Goal: Task Accomplishment & Management: Manage account settings

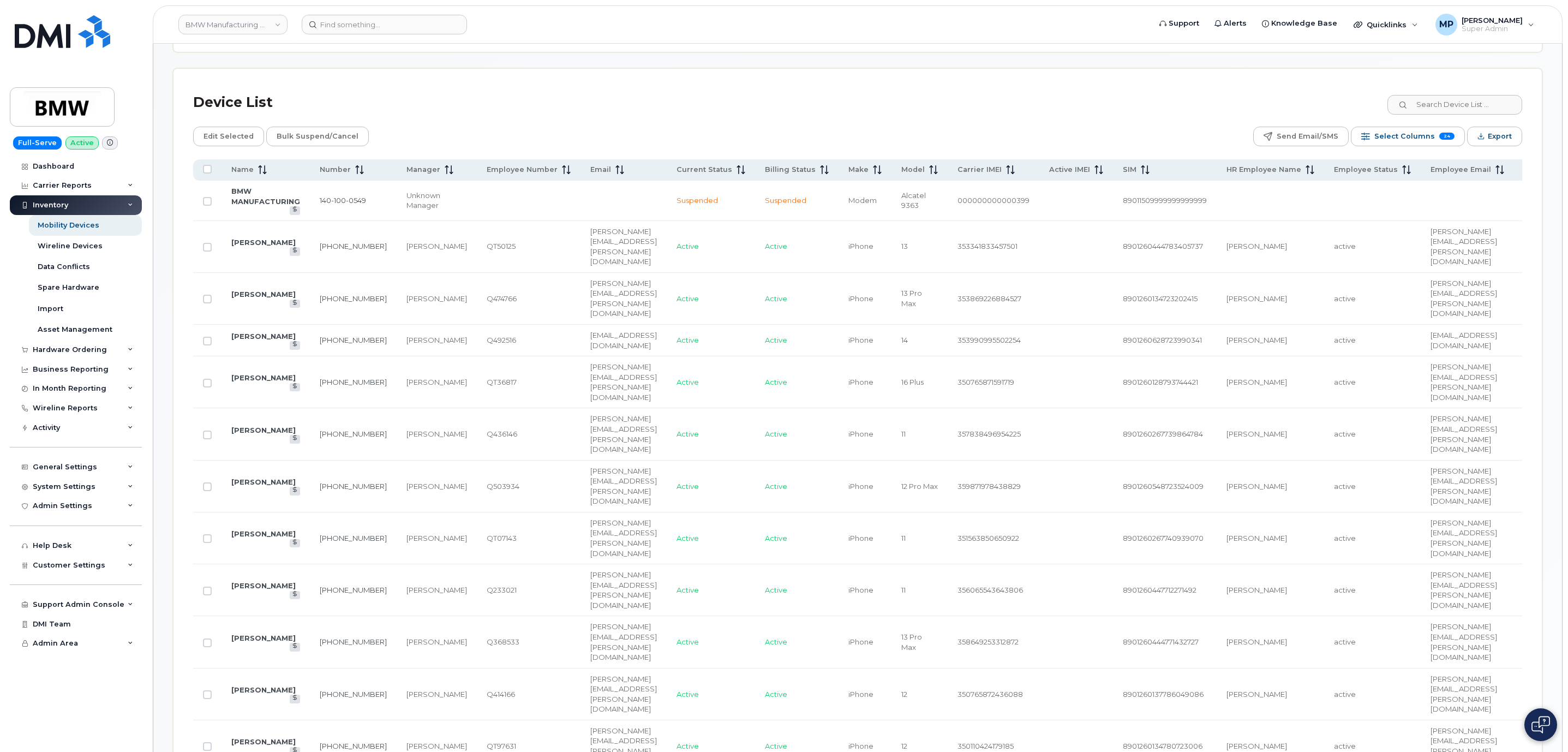
scroll to position [496, 0]
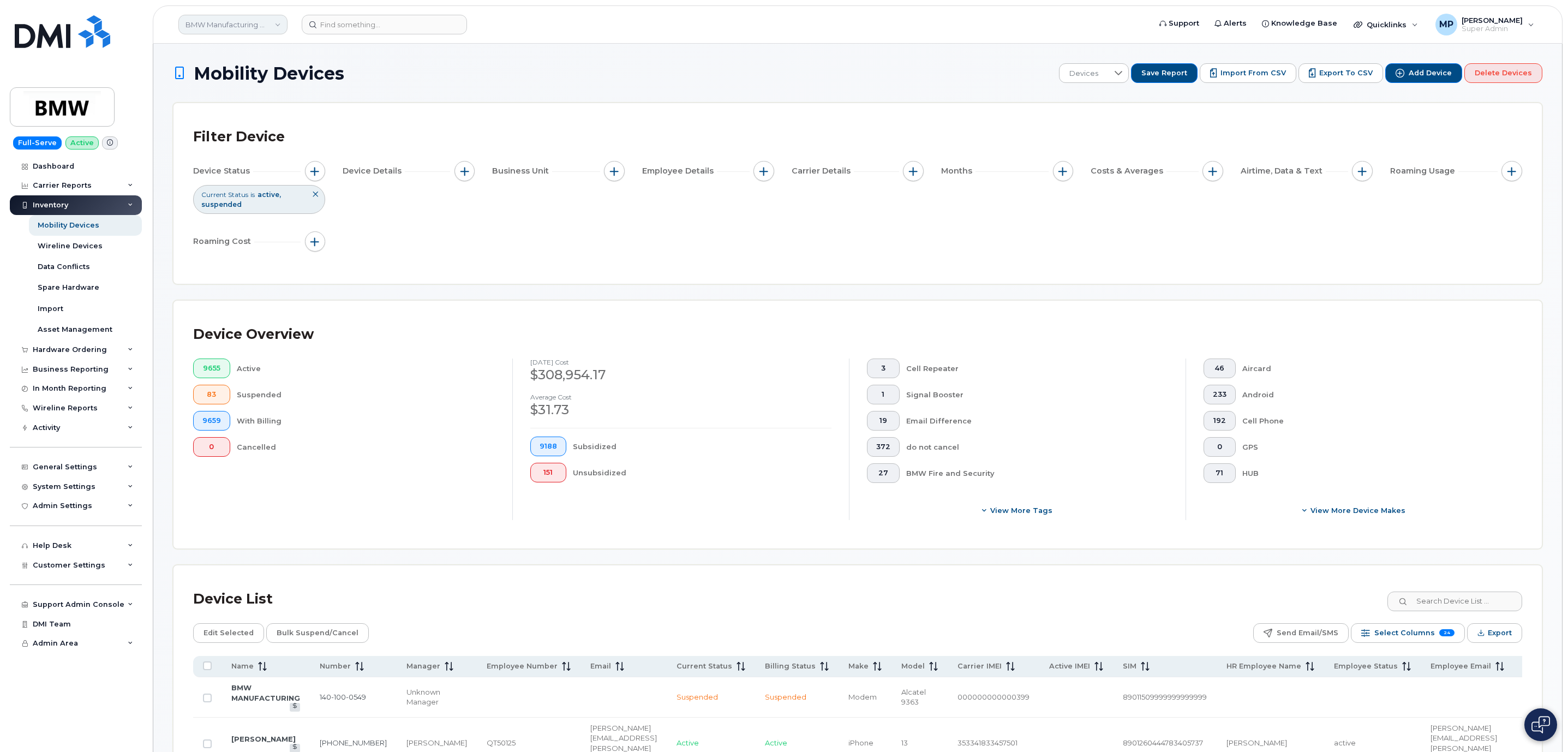
drag, startPoint x: 271, startPoint y: 27, endPoint x: 262, endPoint y: 28, distance: 9.1
click at [270, 27] on link "BMW Manufacturing Co LLC" at bounding box center [232, 24] width 109 height 19
type input "goa"
click at [226, 102] on span "Government of Alberta ([GEOGRAPHIC_DATA])" at bounding box center [251, 104] width 126 height 21
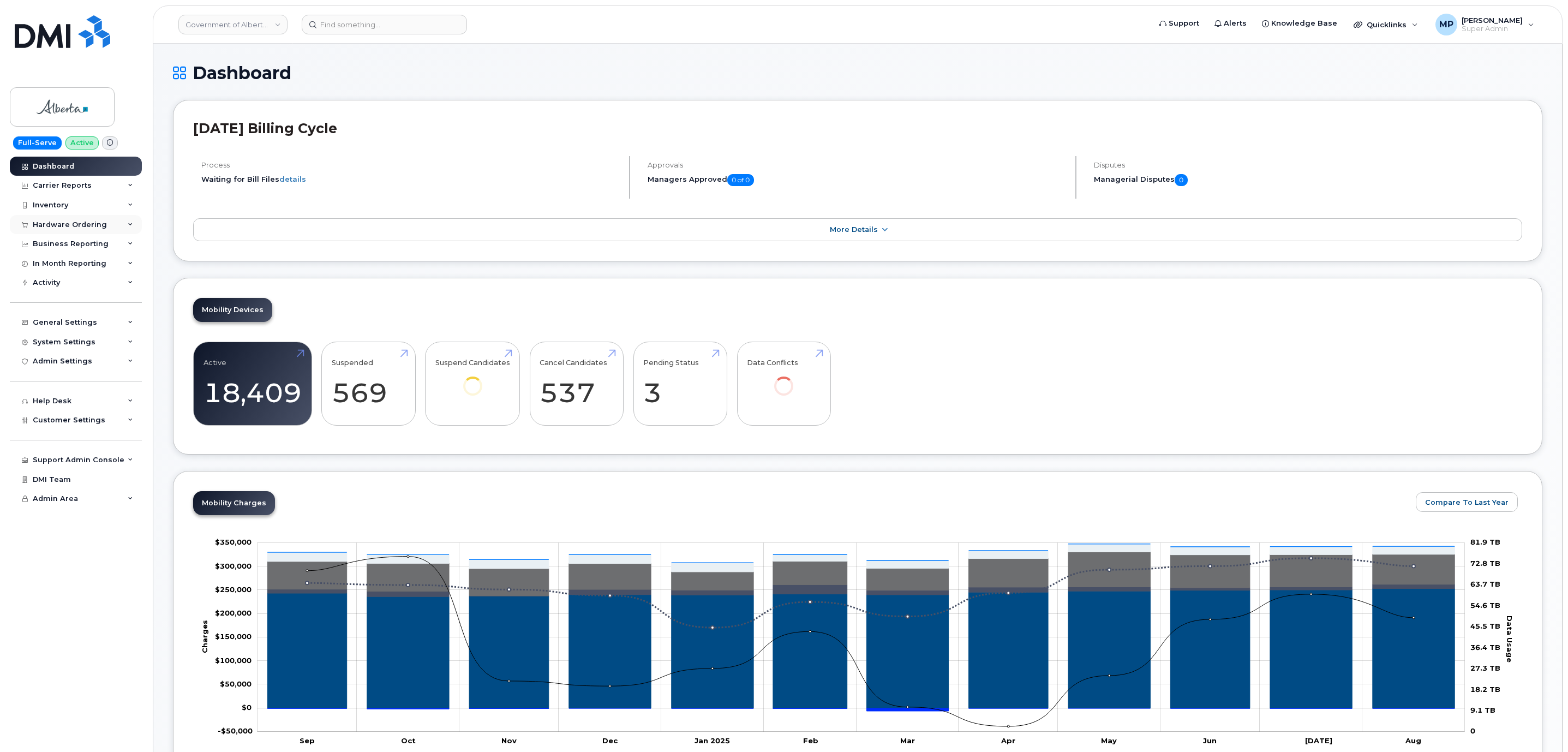
click at [58, 231] on div "Hardware Ordering" at bounding box center [75, 225] width 133 height 19
click at [61, 226] on div "Hardware Ordering" at bounding box center [70, 225] width 74 height 9
click at [59, 226] on div "Hardware Ordering" at bounding box center [70, 225] width 74 height 9
click at [53, 266] on div "Orders" at bounding box center [51, 265] width 27 height 10
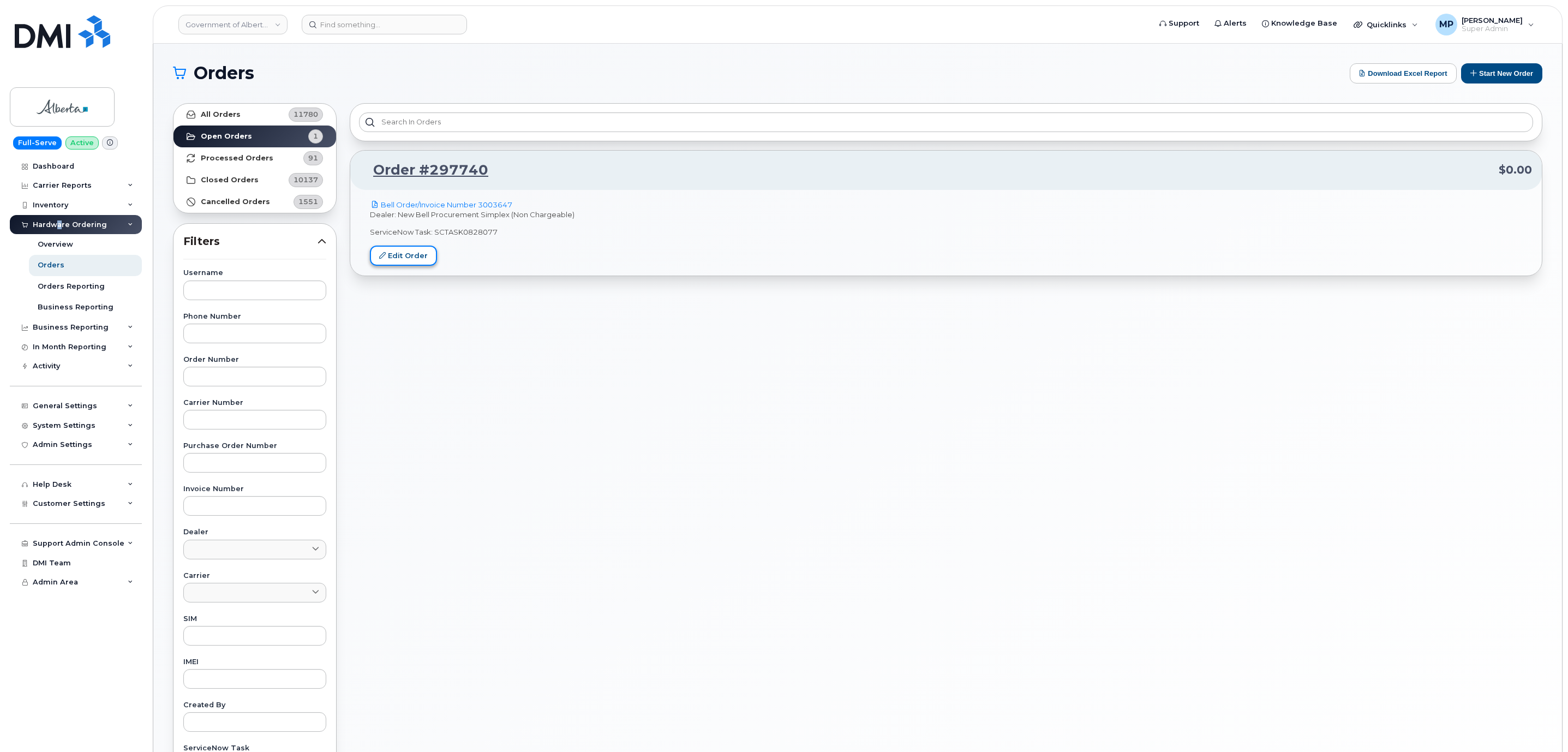
click at [407, 256] on link "Edit Order" at bounding box center [402, 256] width 67 height 20
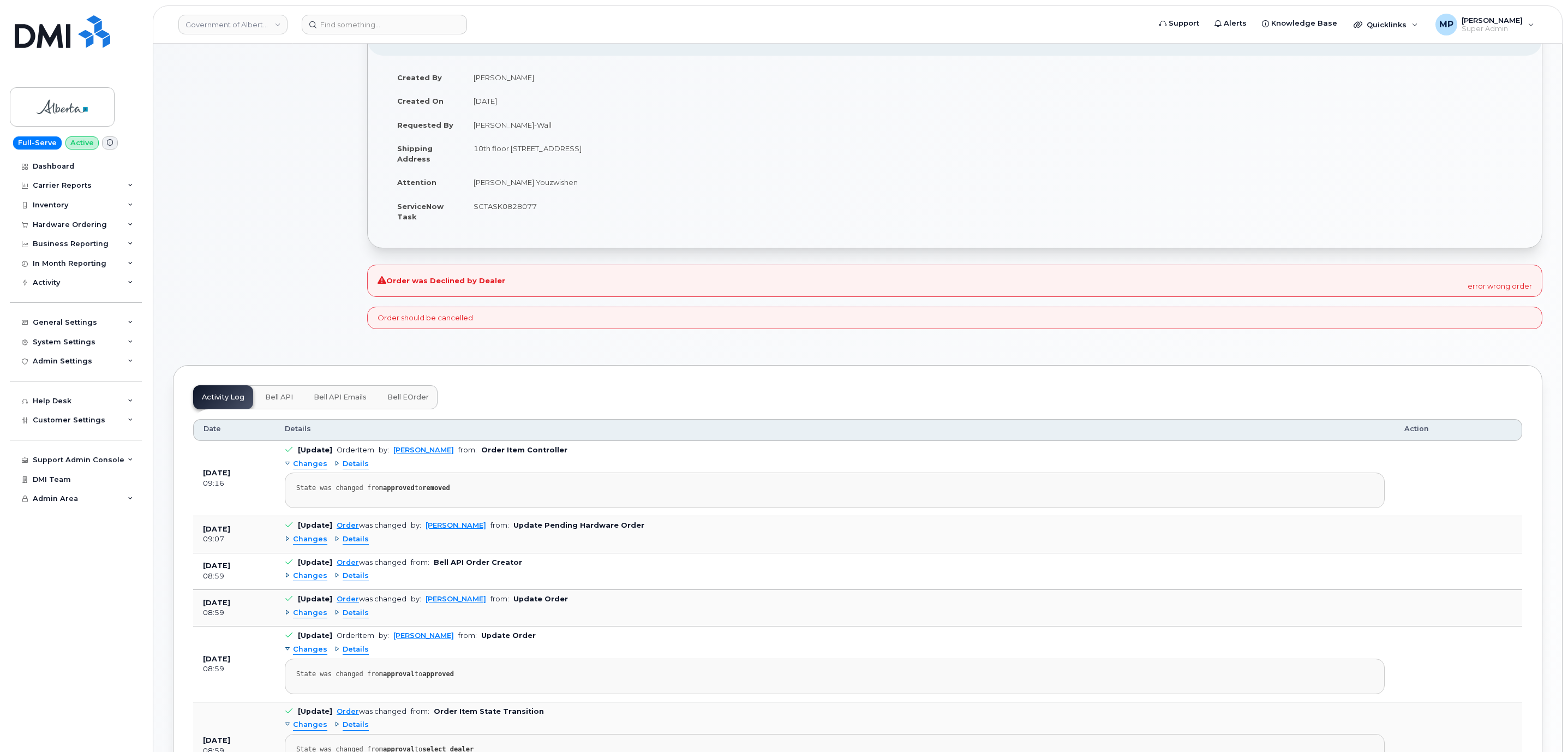
scroll to position [246, 0]
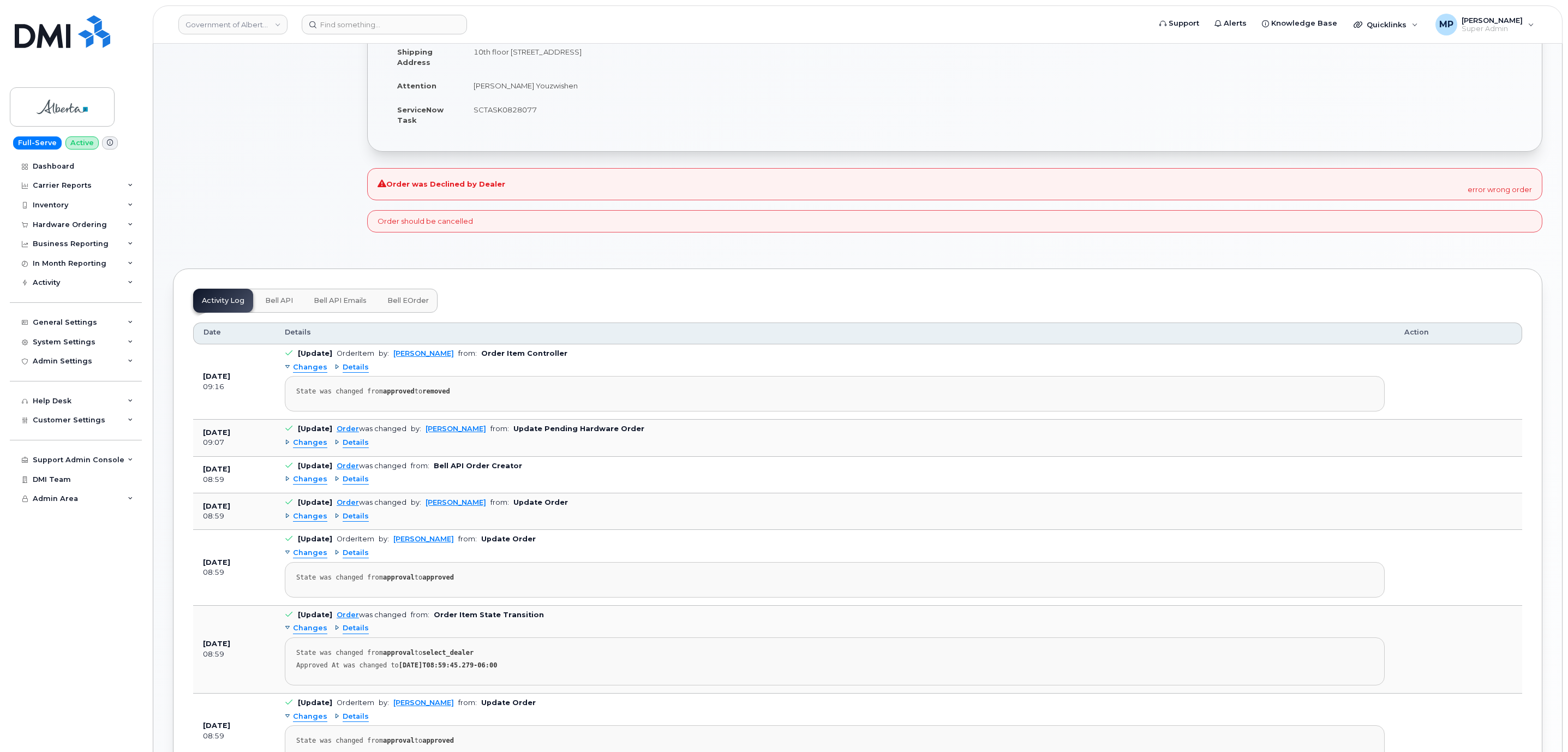
click at [303, 483] on span "Changes" at bounding box center [311, 479] width 35 height 11
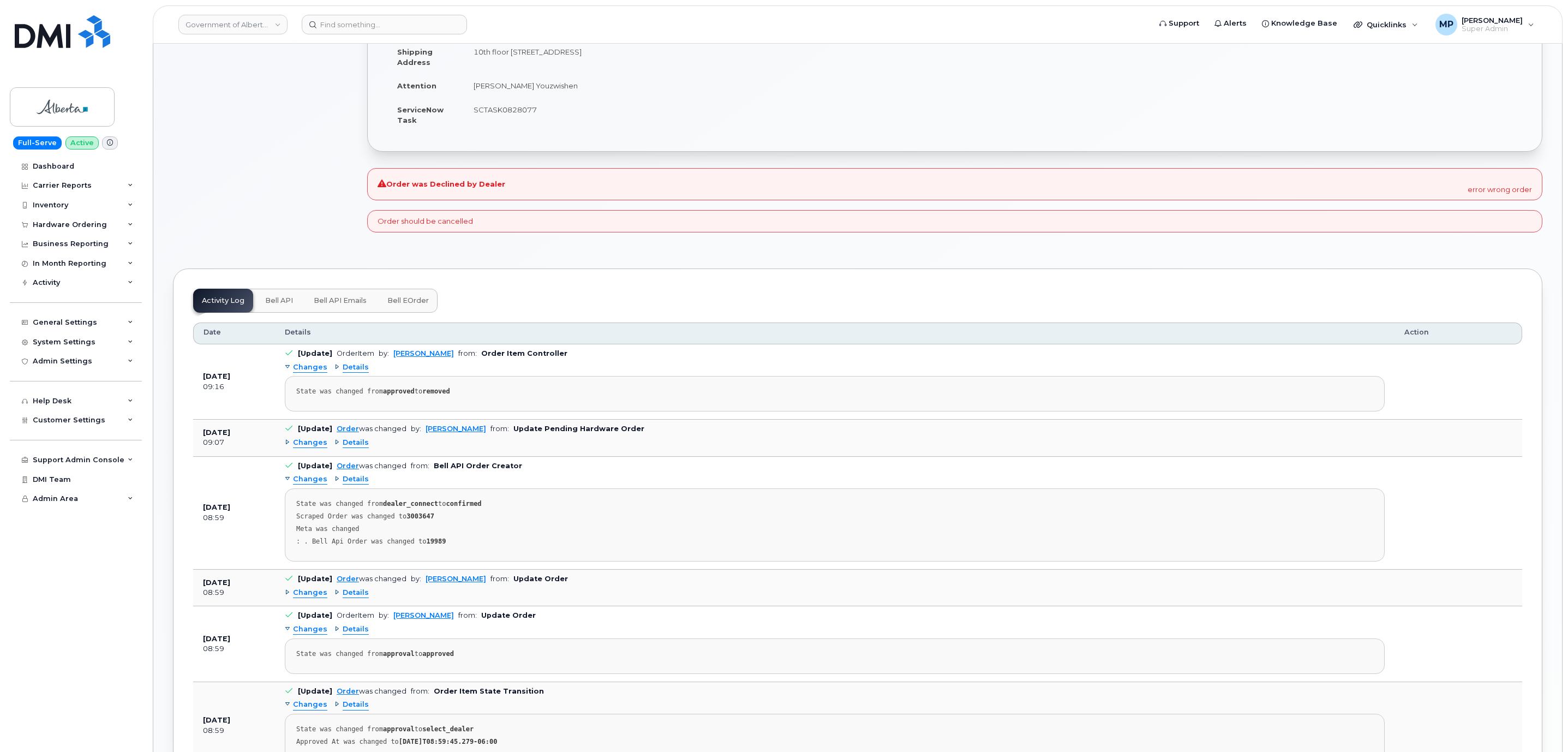
click at [300, 442] on div "Changes Details" at bounding box center [834, 442] width 1100 height 17
click at [303, 448] on span "Changes" at bounding box center [311, 442] width 35 height 11
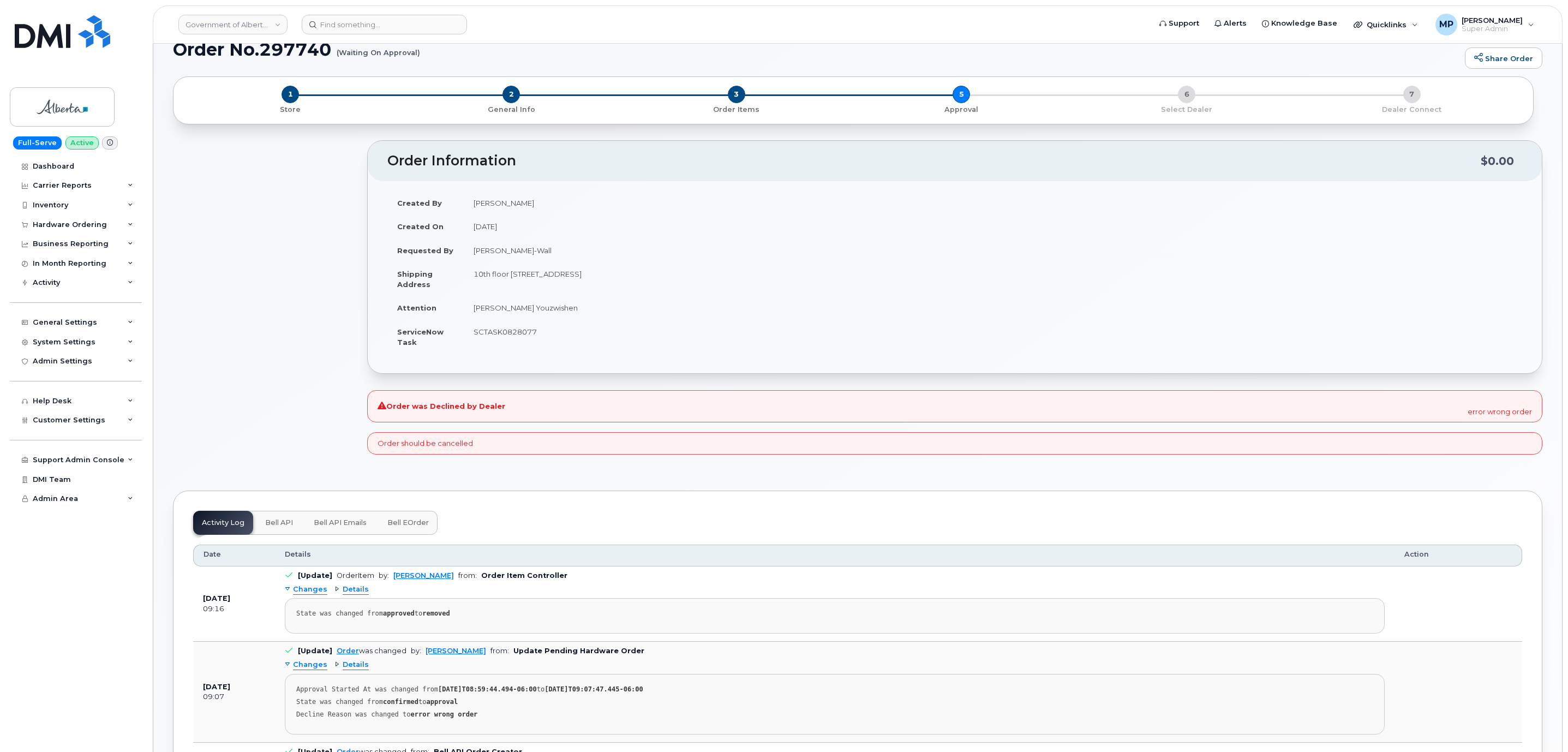
scroll to position [0, 0]
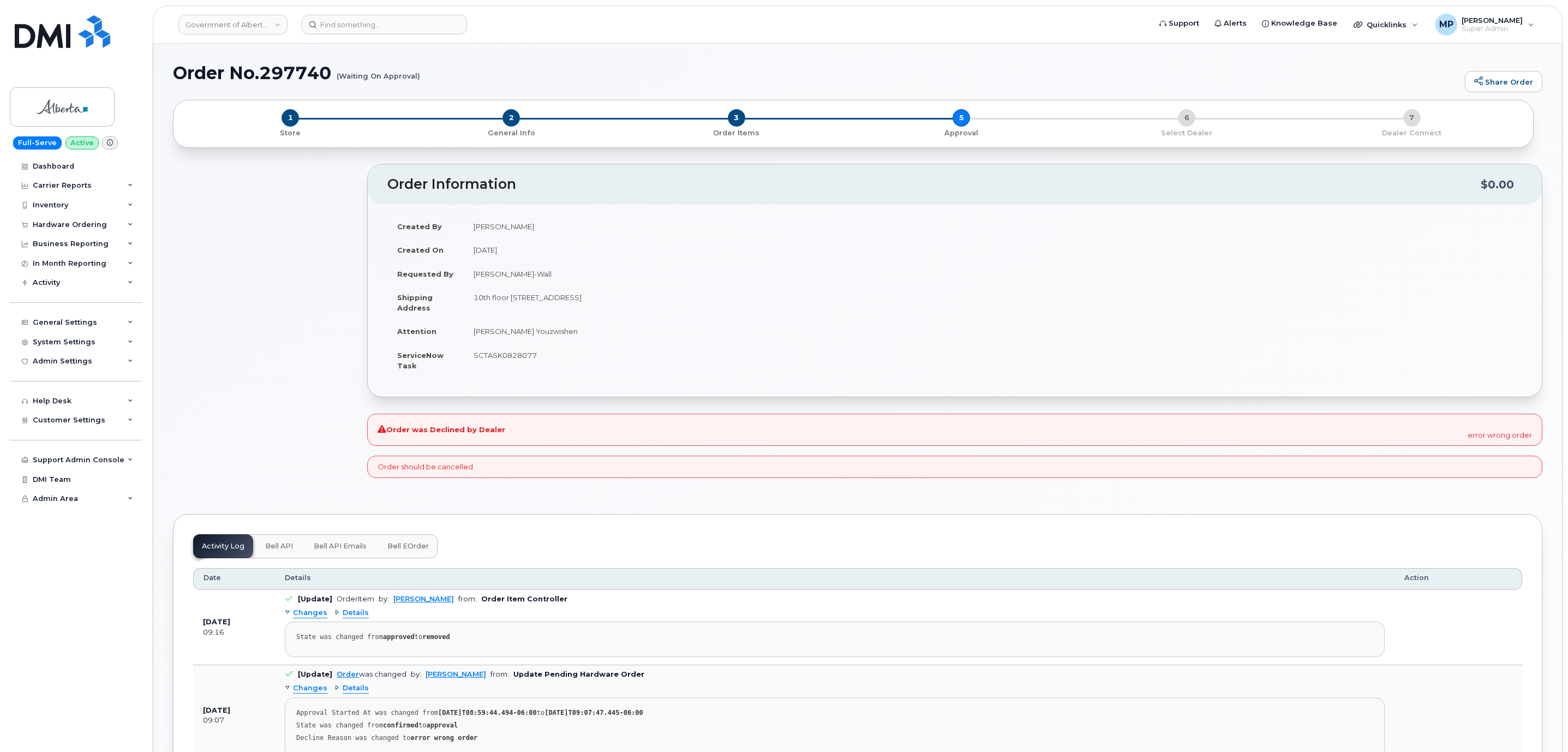
click at [303, 66] on h1 "Order No.297740 (Waiting On Approval)" at bounding box center [816, 73] width 1287 height 19
click at [61, 223] on div "Hardware Ordering" at bounding box center [70, 225] width 74 height 9
click at [54, 270] on div "Orders" at bounding box center [51, 265] width 27 height 10
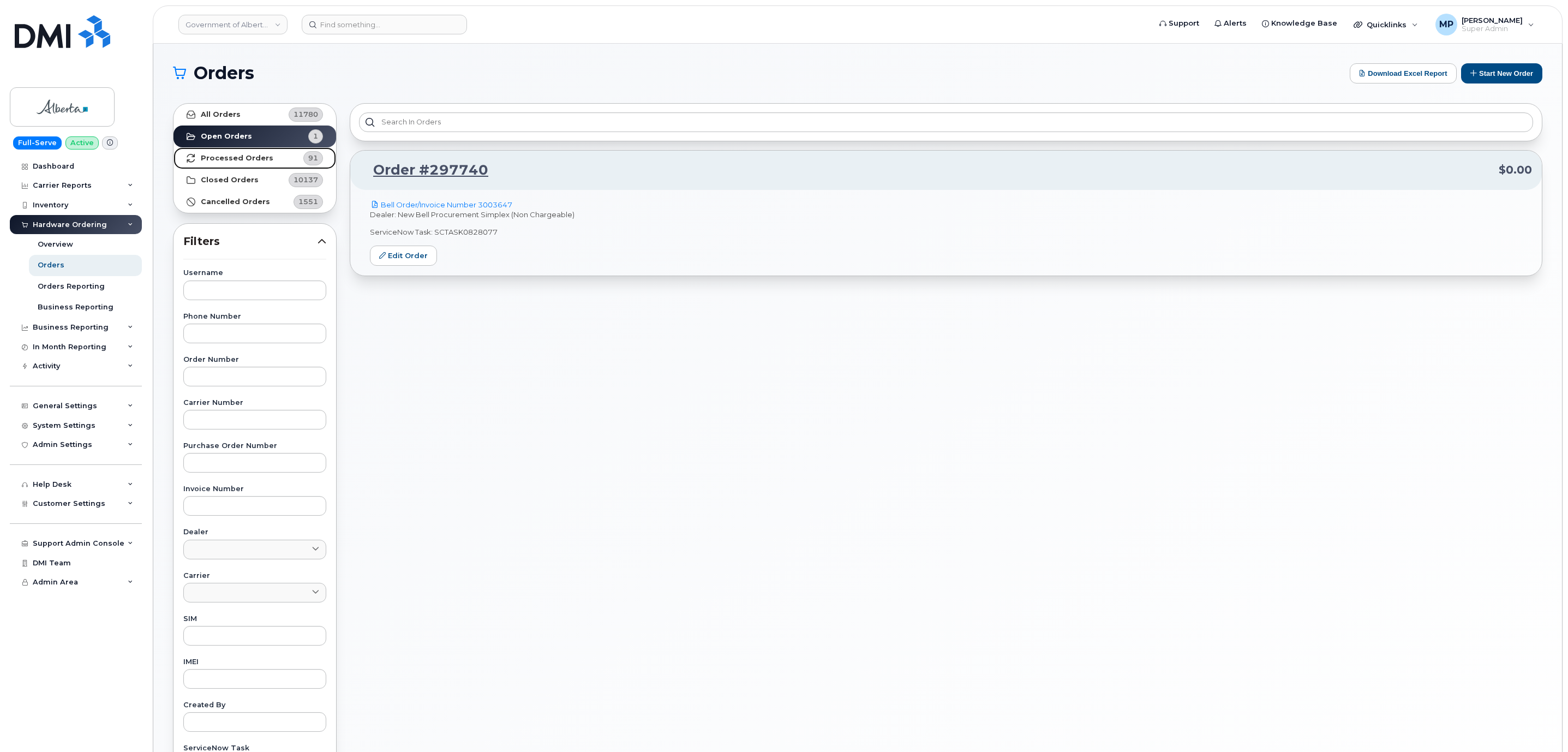
click at [234, 154] on strong "Processed Orders" at bounding box center [237, 158] width 73 height 9
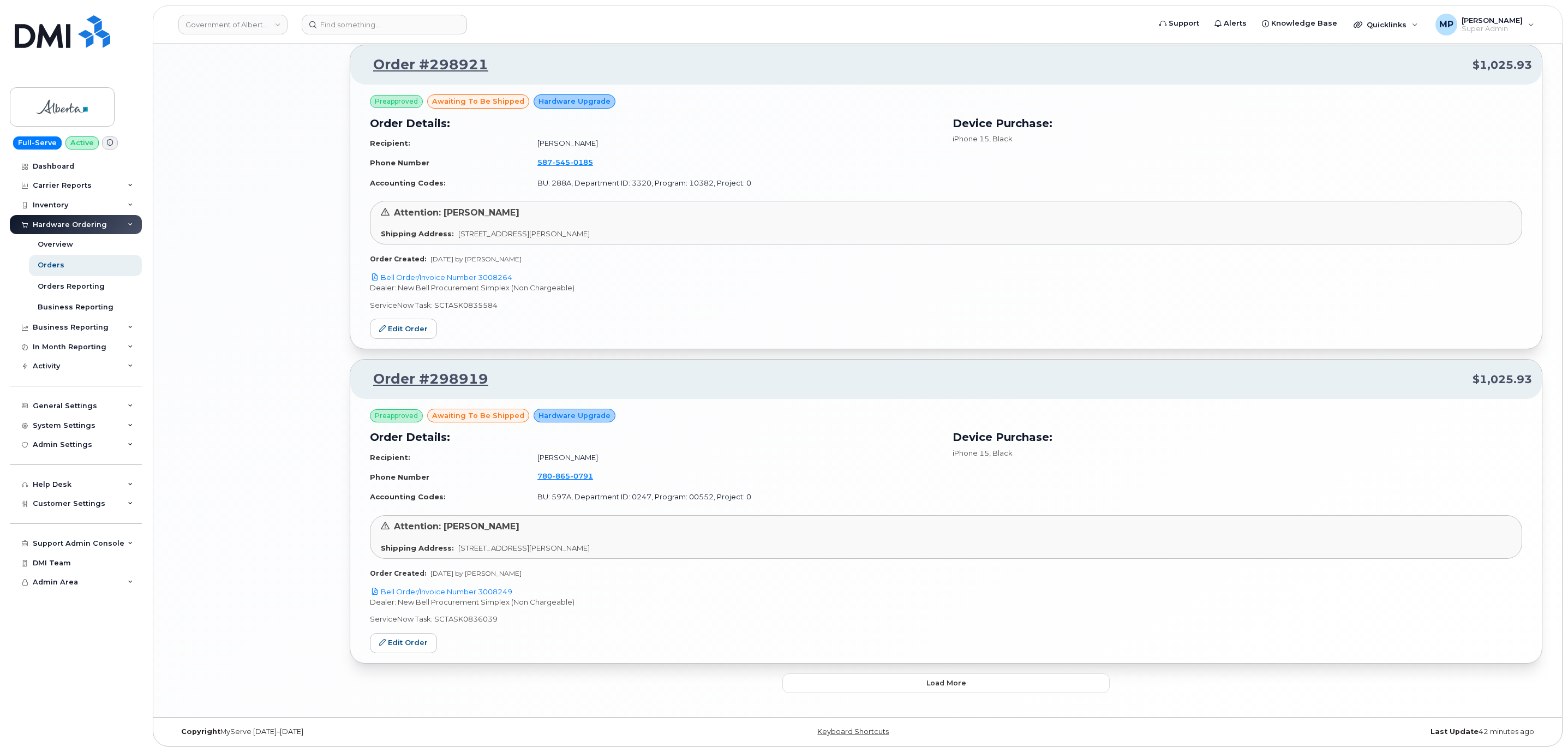
scroll to position [2001, 0]
click at [839, 687] on button "Load more" at bounding box center [946, 683] width 327 height 19
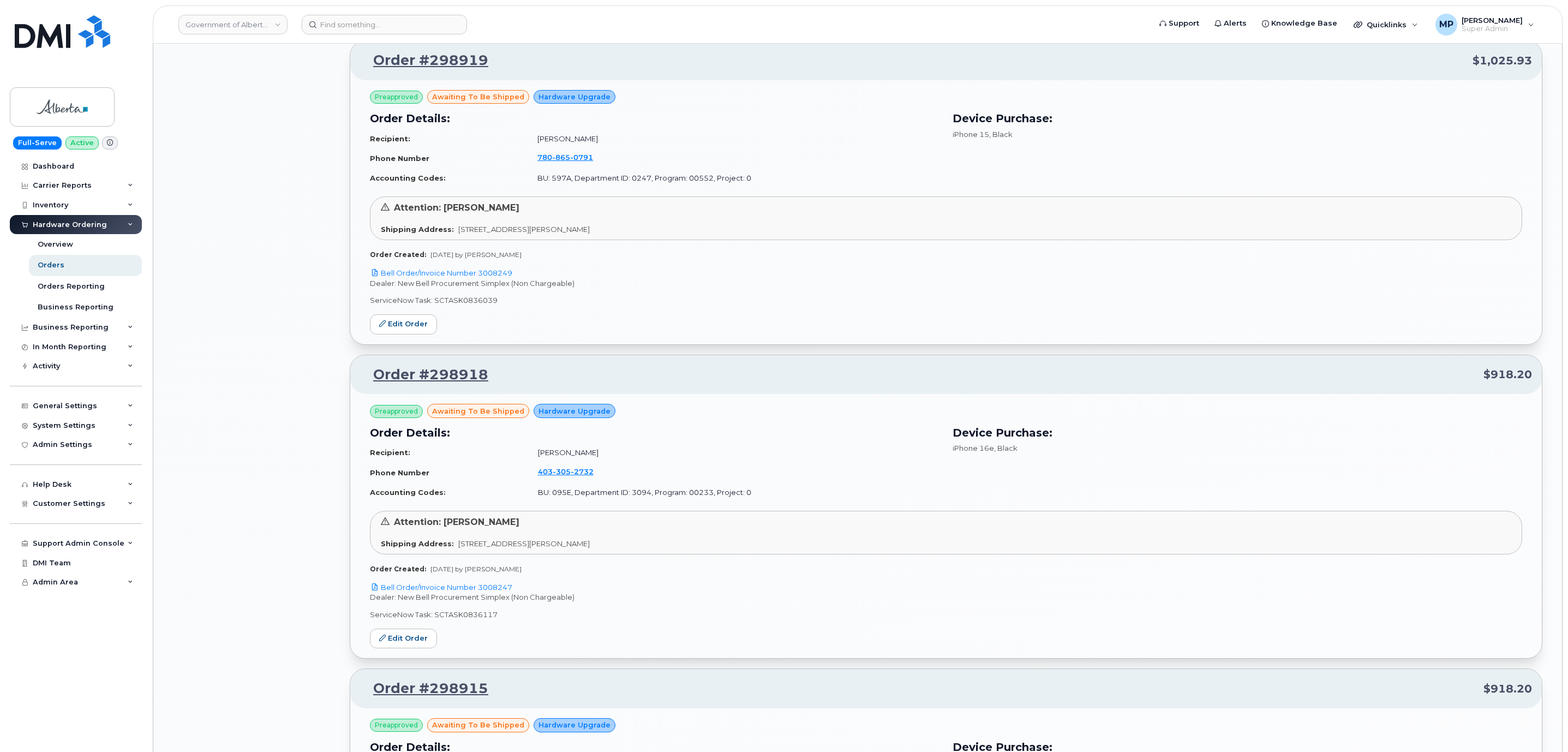
scroll to position [2575, 0]
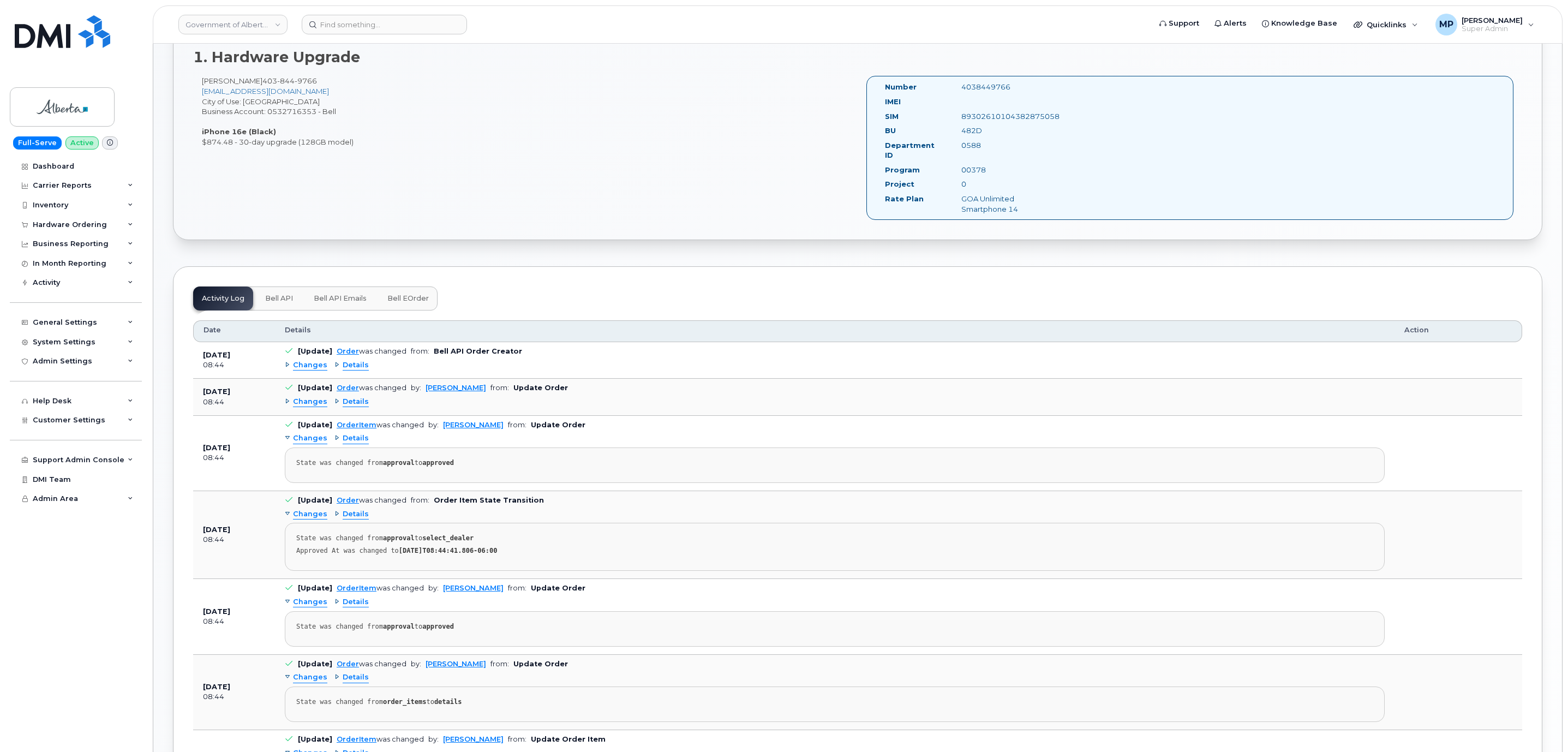
scroll to position [341, 0]
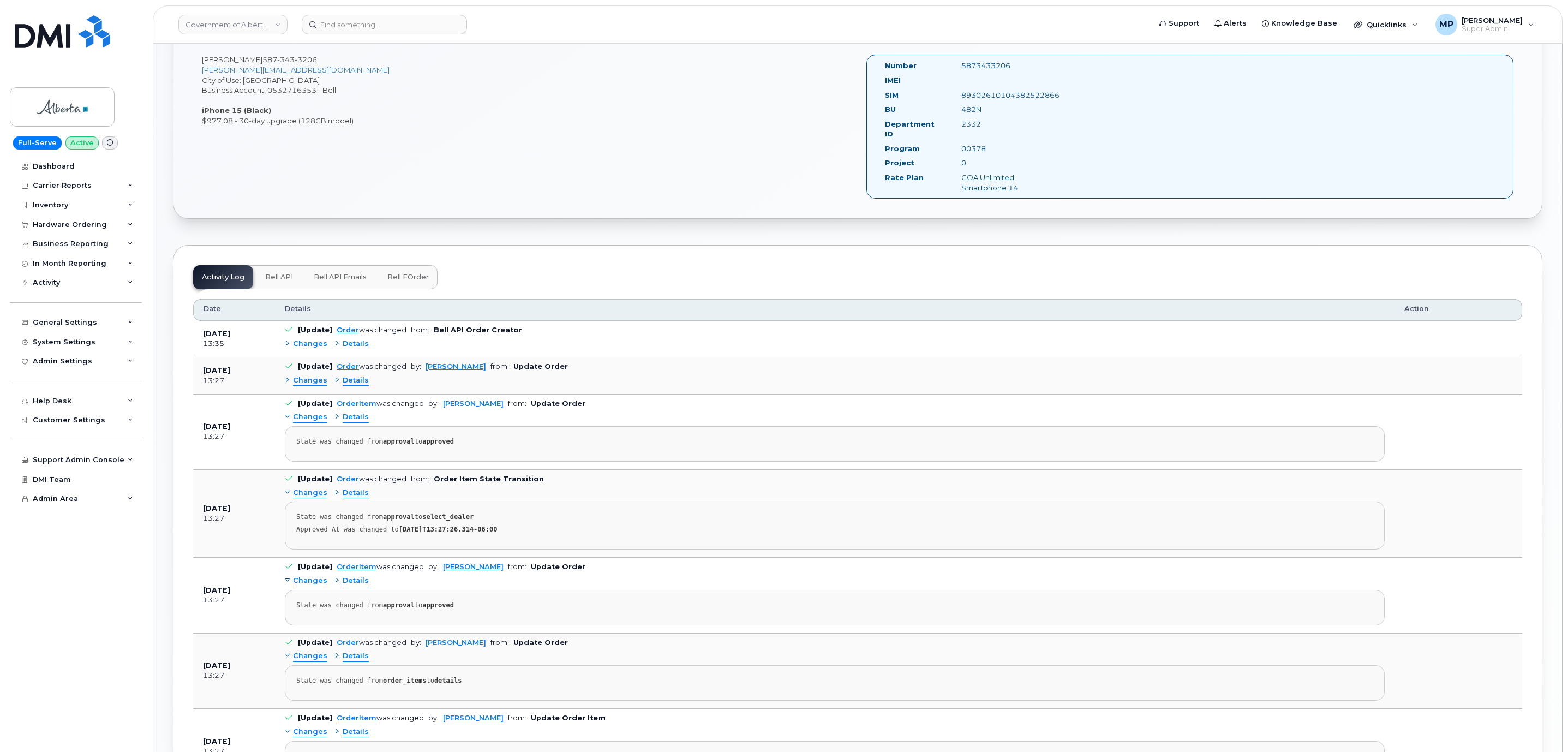
scroll to position [423, 0]
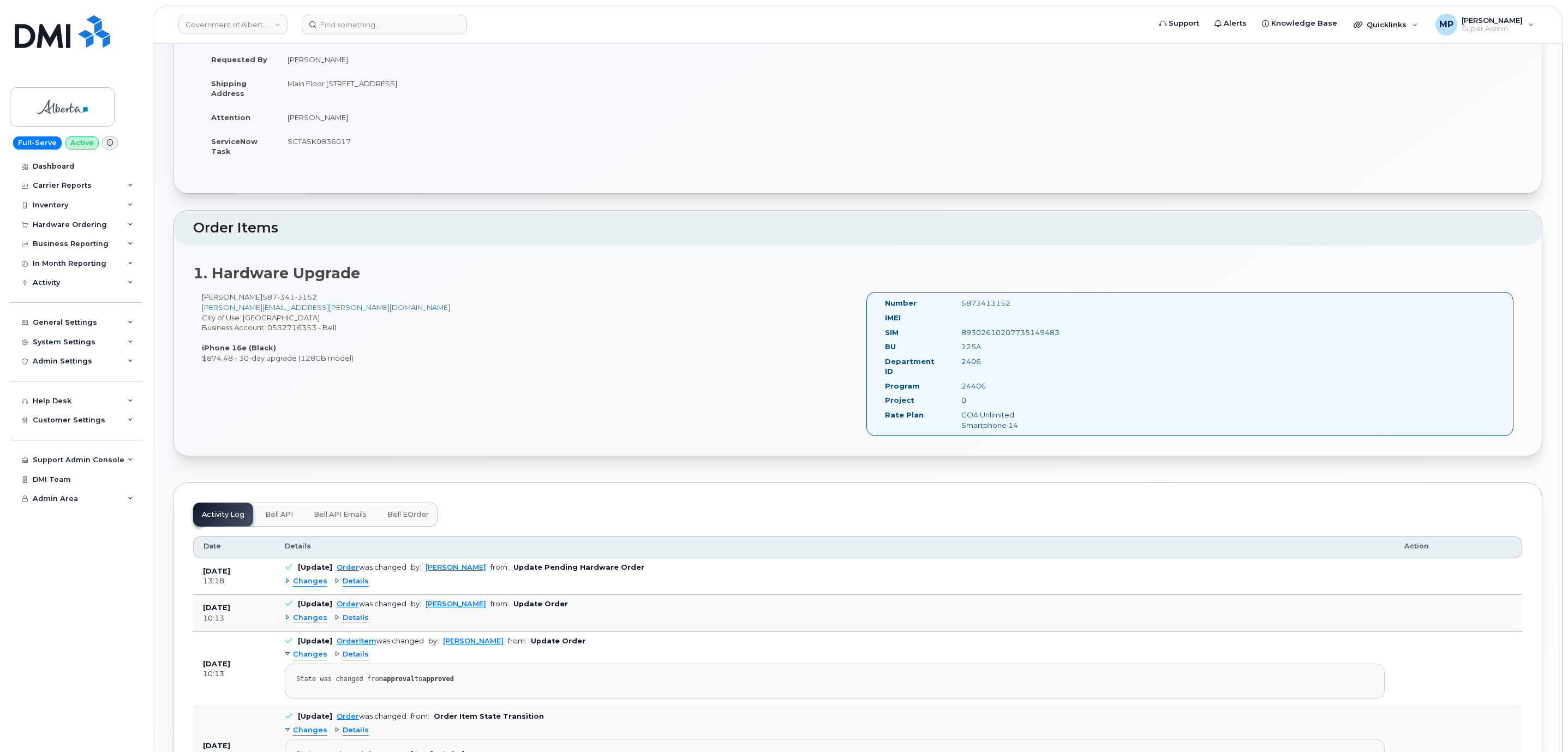
scroll to position [177, 0]
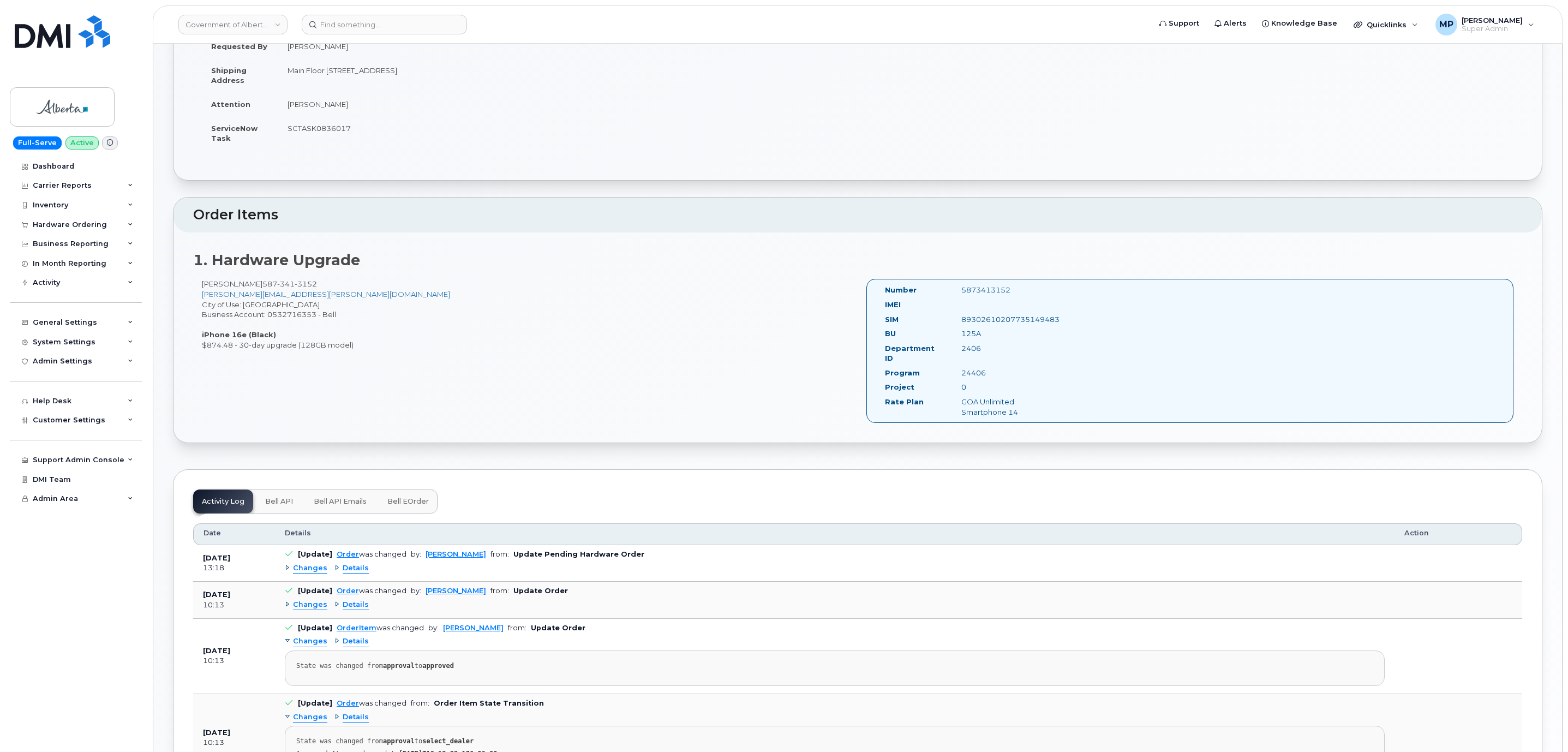
click at [280, 497] on span "Bell API" at bounding box center [279, 501] width 28 height 9
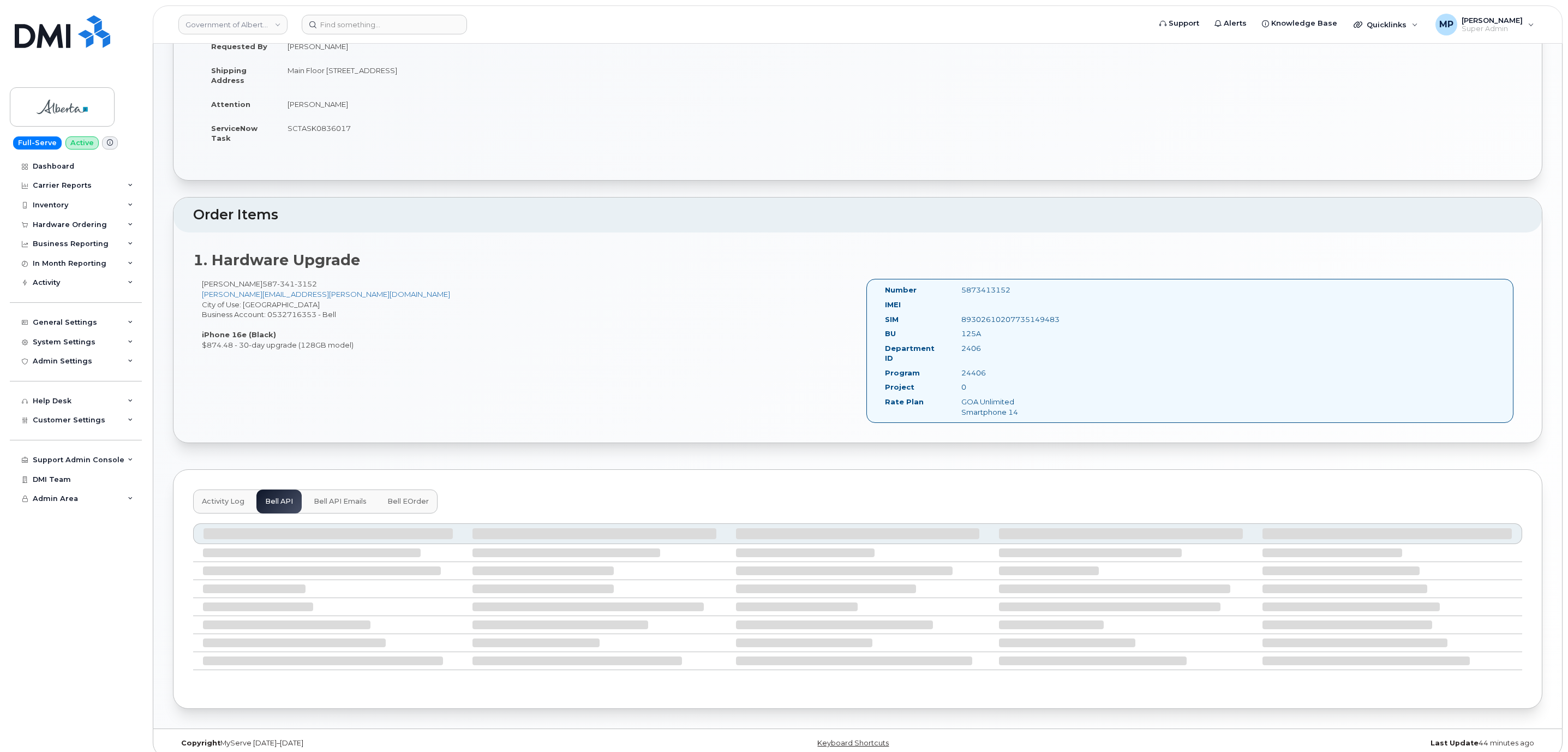
scroll to position [57, 0]
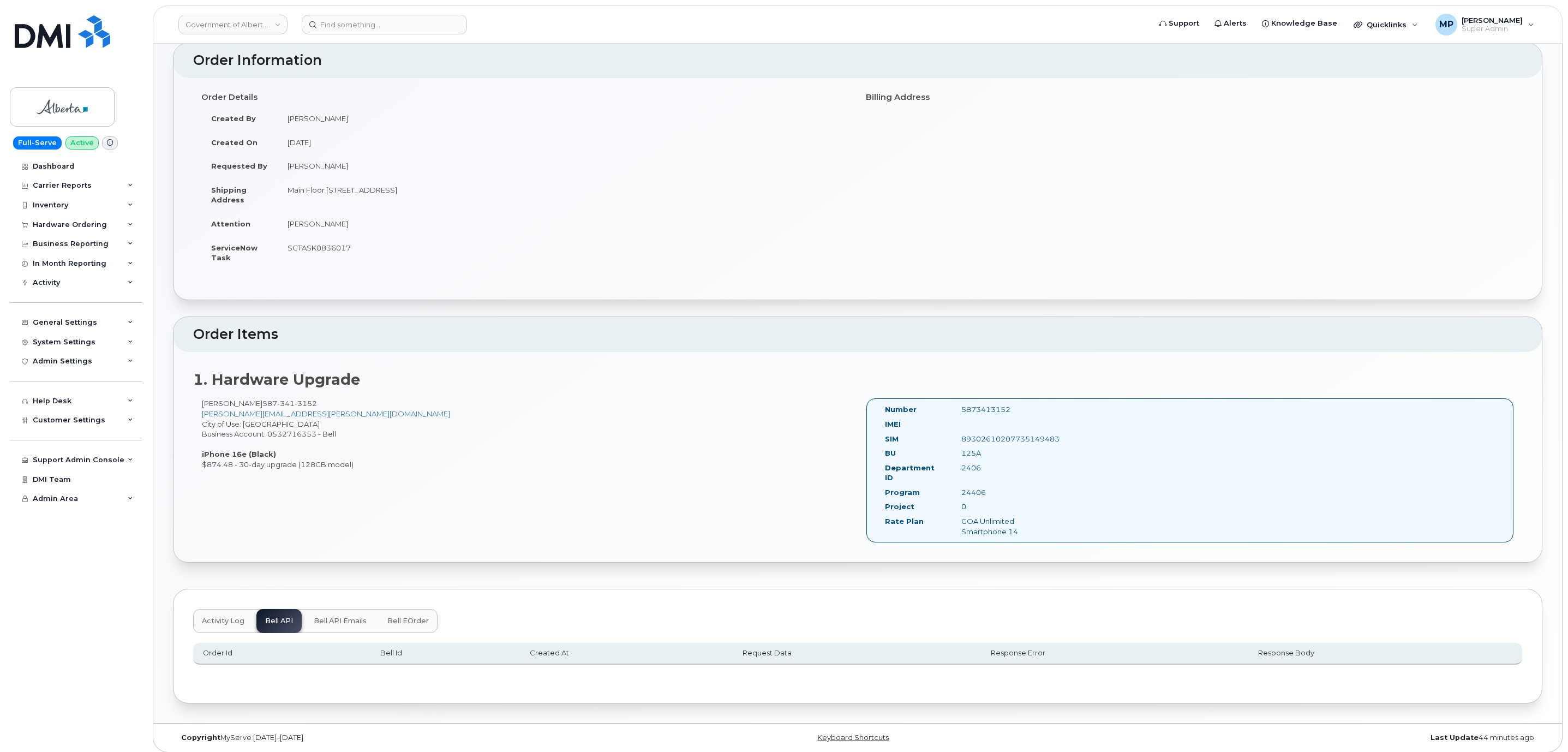
click at [338, 617] on span "Bell API Emails" at bounding box center [340, 620] width 53 height 9
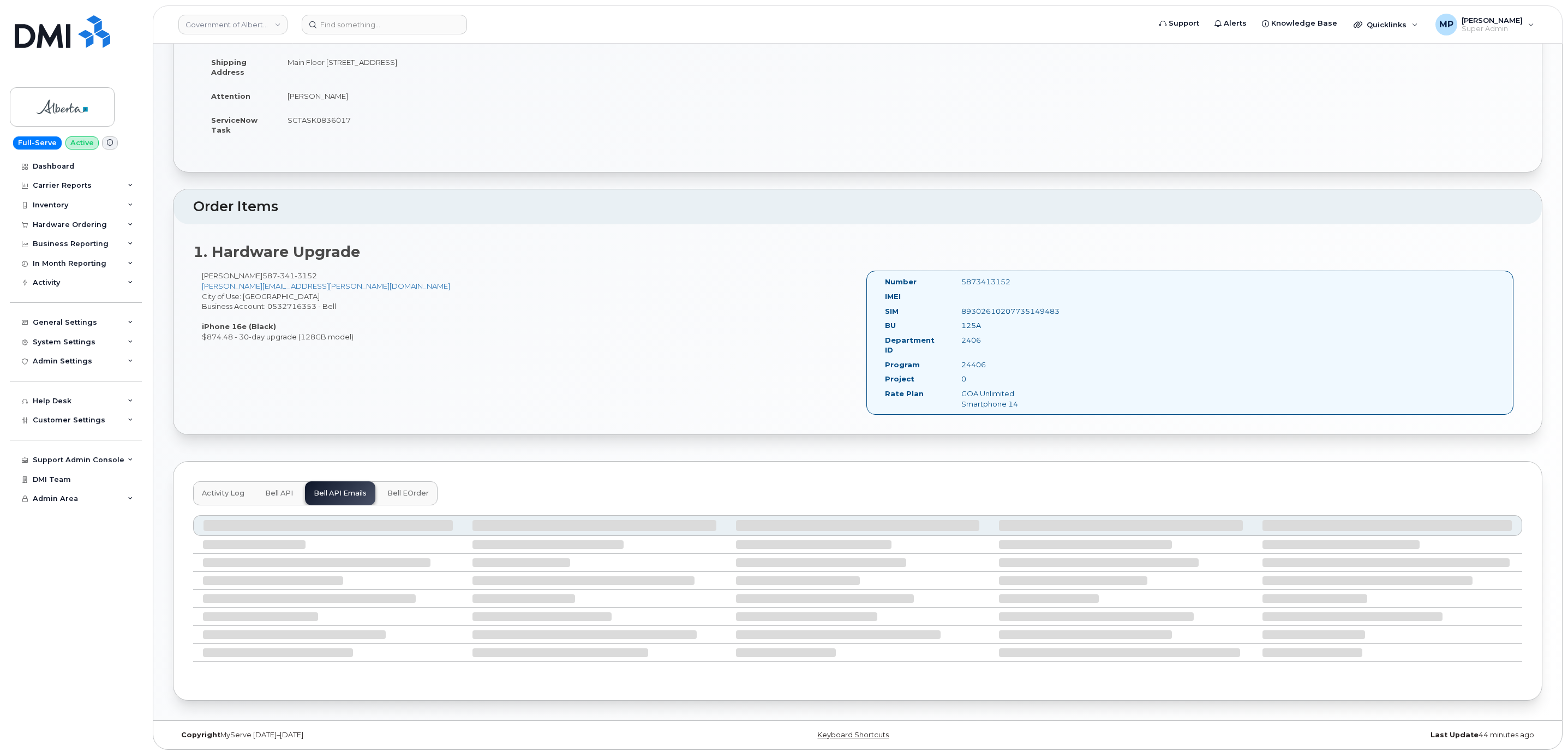
scroll to position [101, 0]
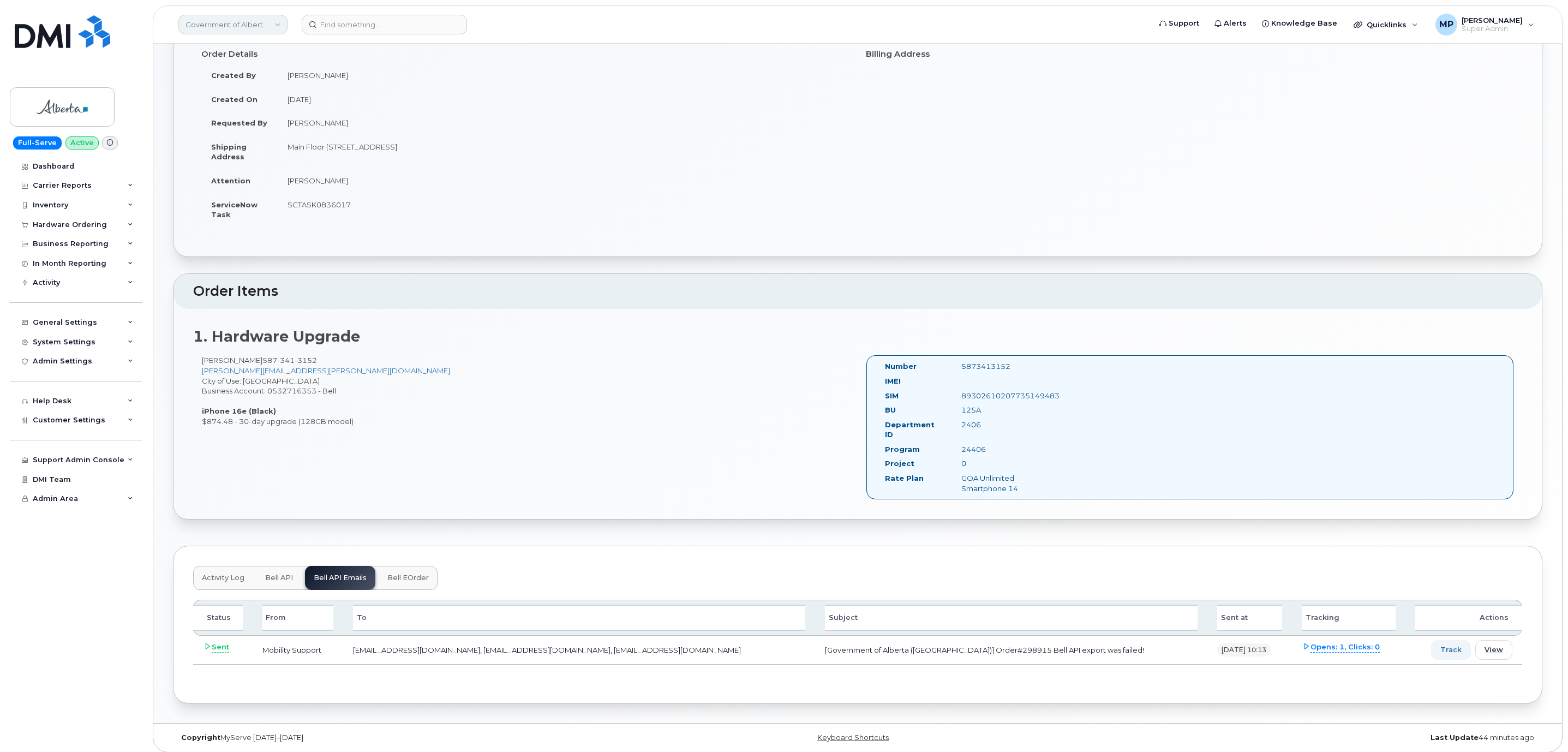
click at [219, 20] on link "Government of Alberta (GOA)" at bounding box center [232, 24] width 109 height 19
type input "rentokil"
click at [203, 97] on link "Rentokil" at bounding box center [260, 103] width 161 height 22
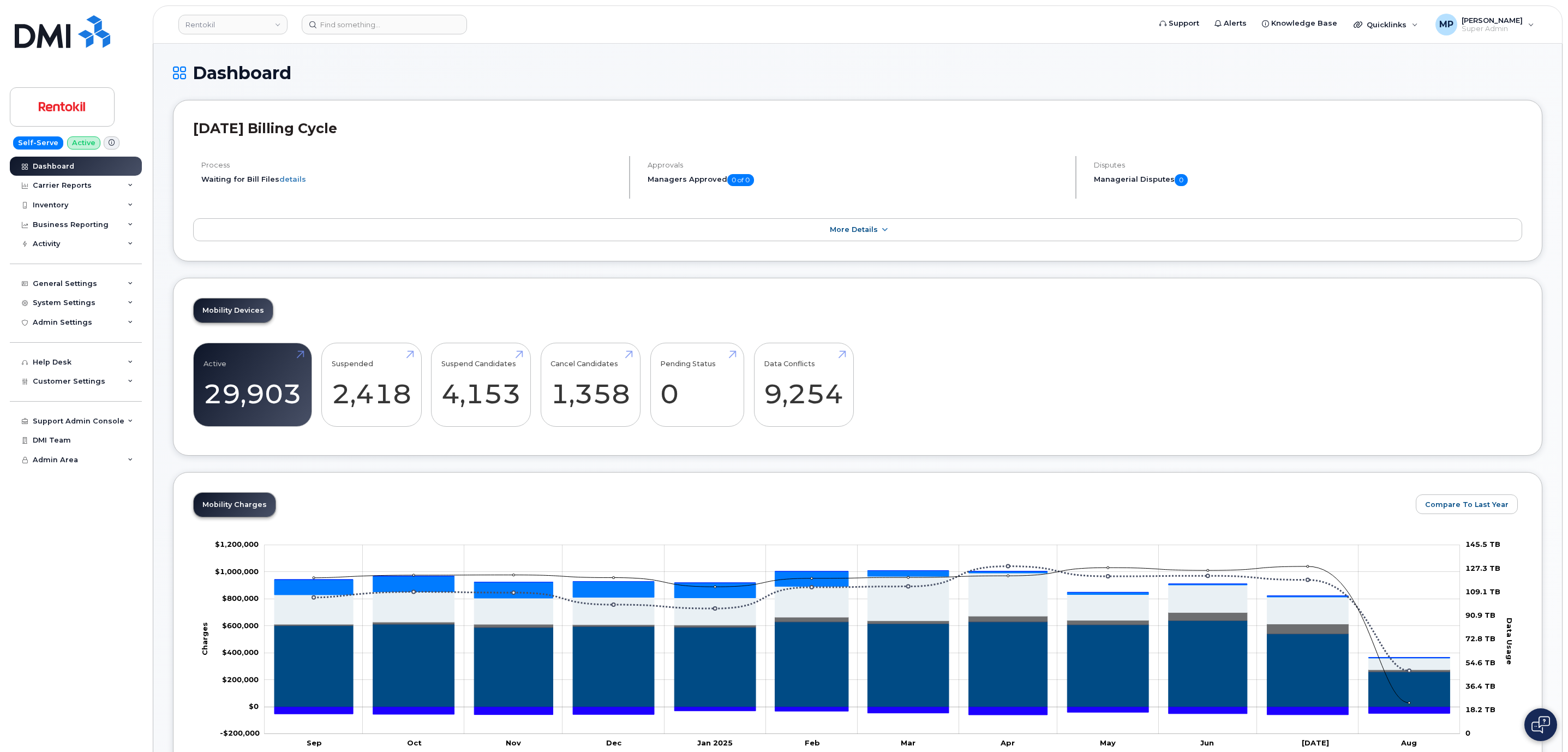
scroll to position [1384, 0]
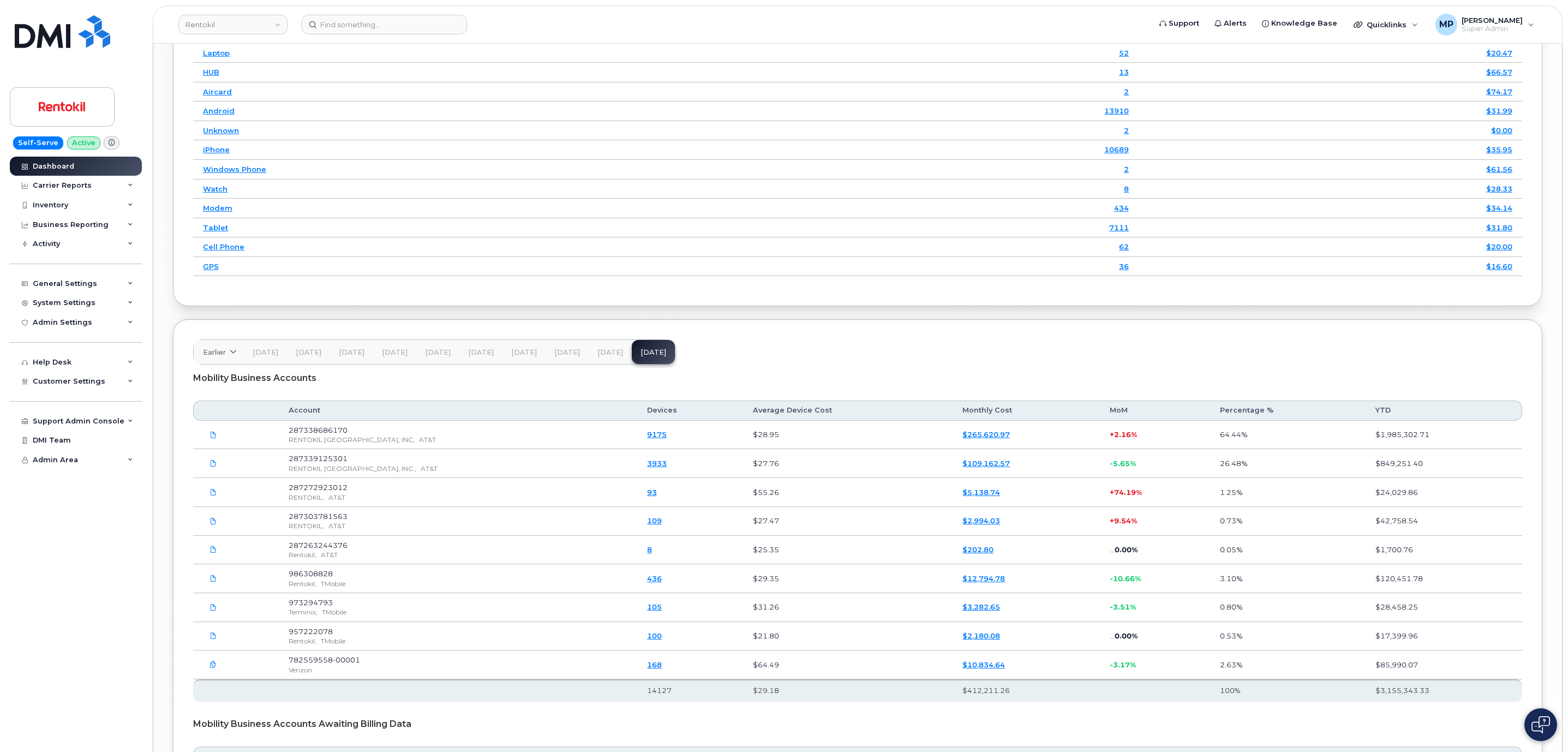
drag, startPoint x: 146, startPoint y: 611, endPoint x: 150, endPoint y: 537, distance: 74.1
click at [146, 611] on div "Self-Serve Active Dashboard Carrier Reports Monthly Billing Data Daily Data Poo…" at bounding box center [74, 376] width 148 height 752
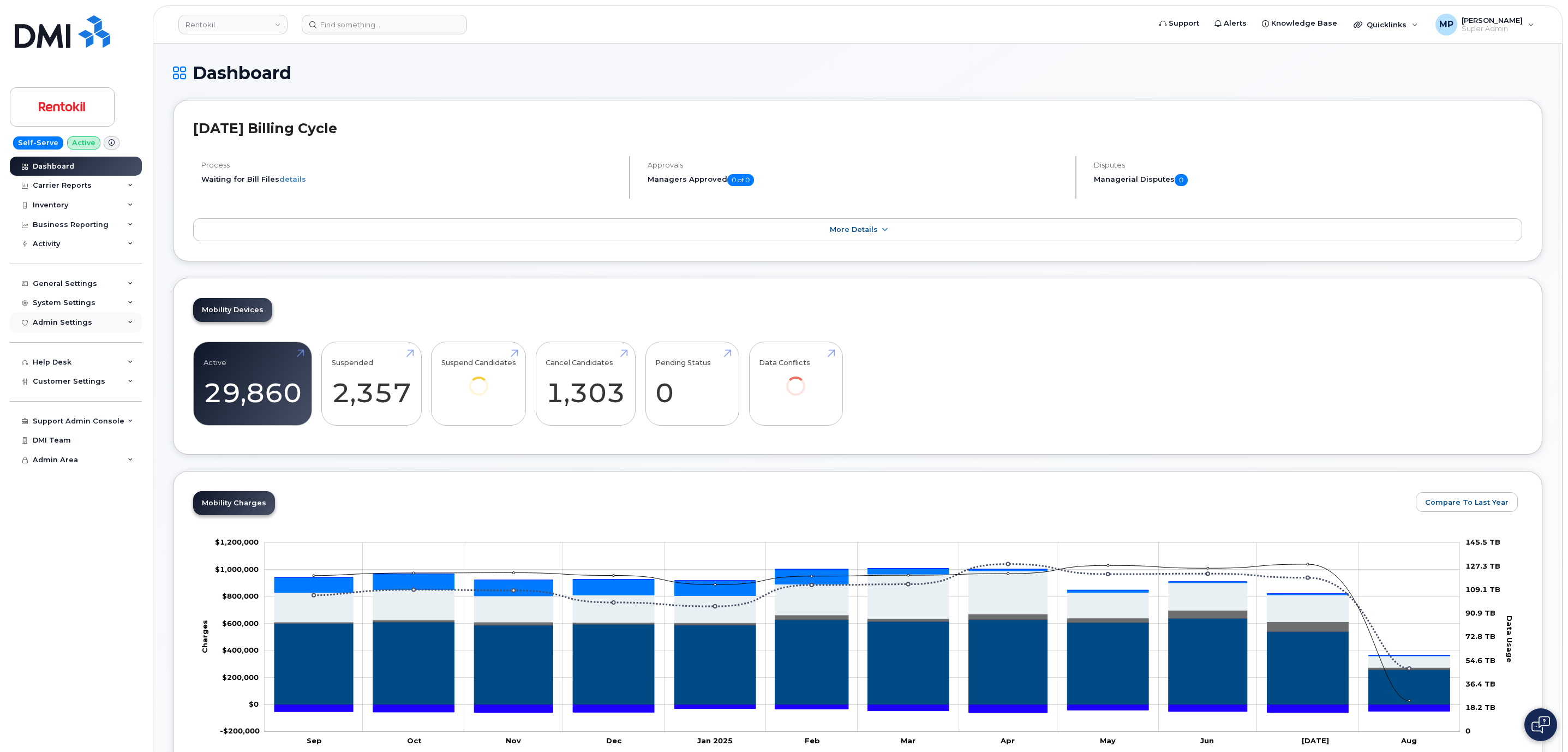
click at [56, 324] on div "Admin Settings" at bounding box center [62, 322] width 59 height 9
click at [73, 449] on div "Customer Settings" at bounding box center [69, 444] width 73 height 9
drag, startPoint x: 75, startPoint y: 447, endPoint x: 74, endPoint y: 400, distance: 47.0
click at [75, 447] on span "Customer Settings" at bounding box center [69, 444] width 73 height 8
click at [77, 226] on div "Business Reporting" at bounding box center [71, 225] width 75 height 9
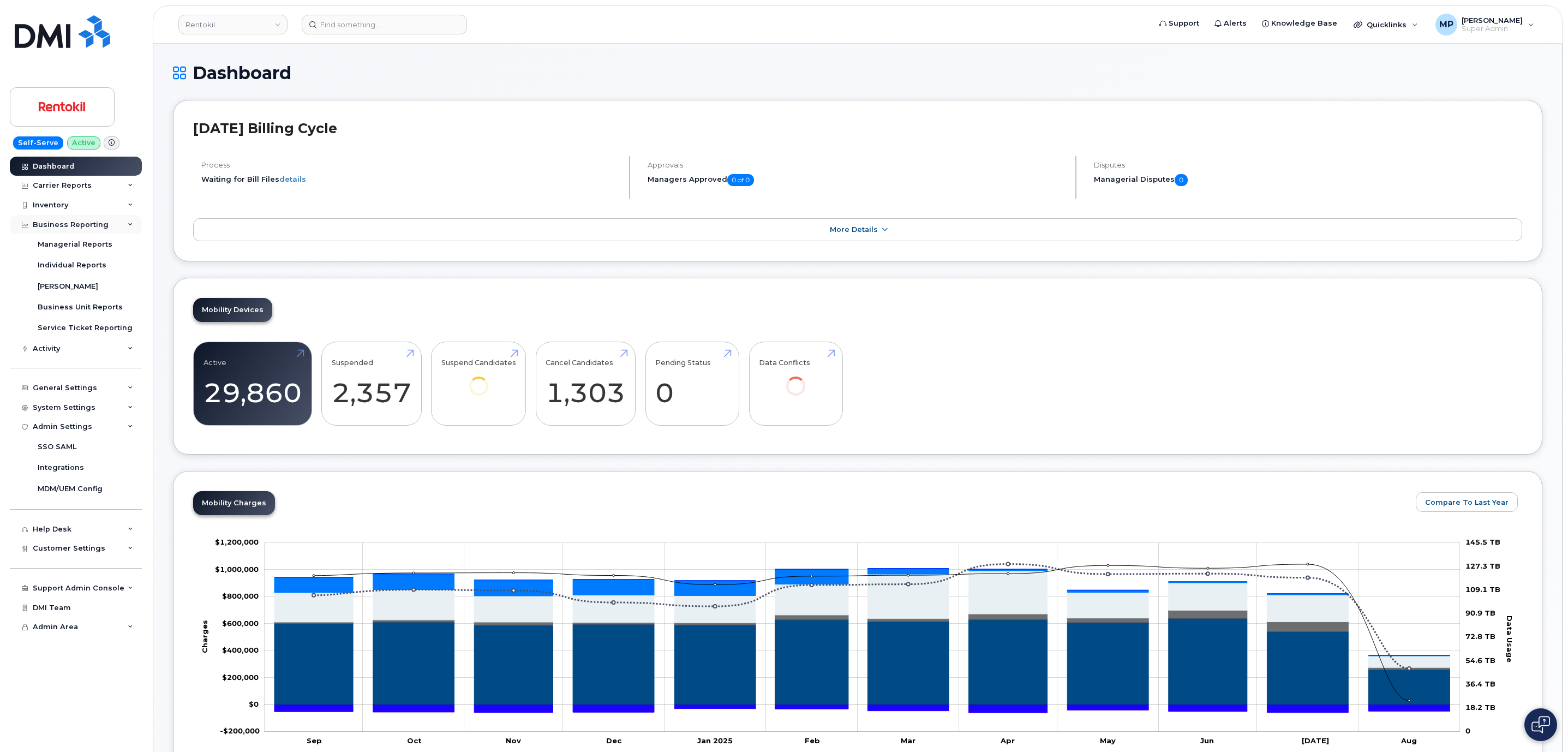
click at [74, 217] on div "Business Reporting" at bounding box center [75, 225] width 133 height 19
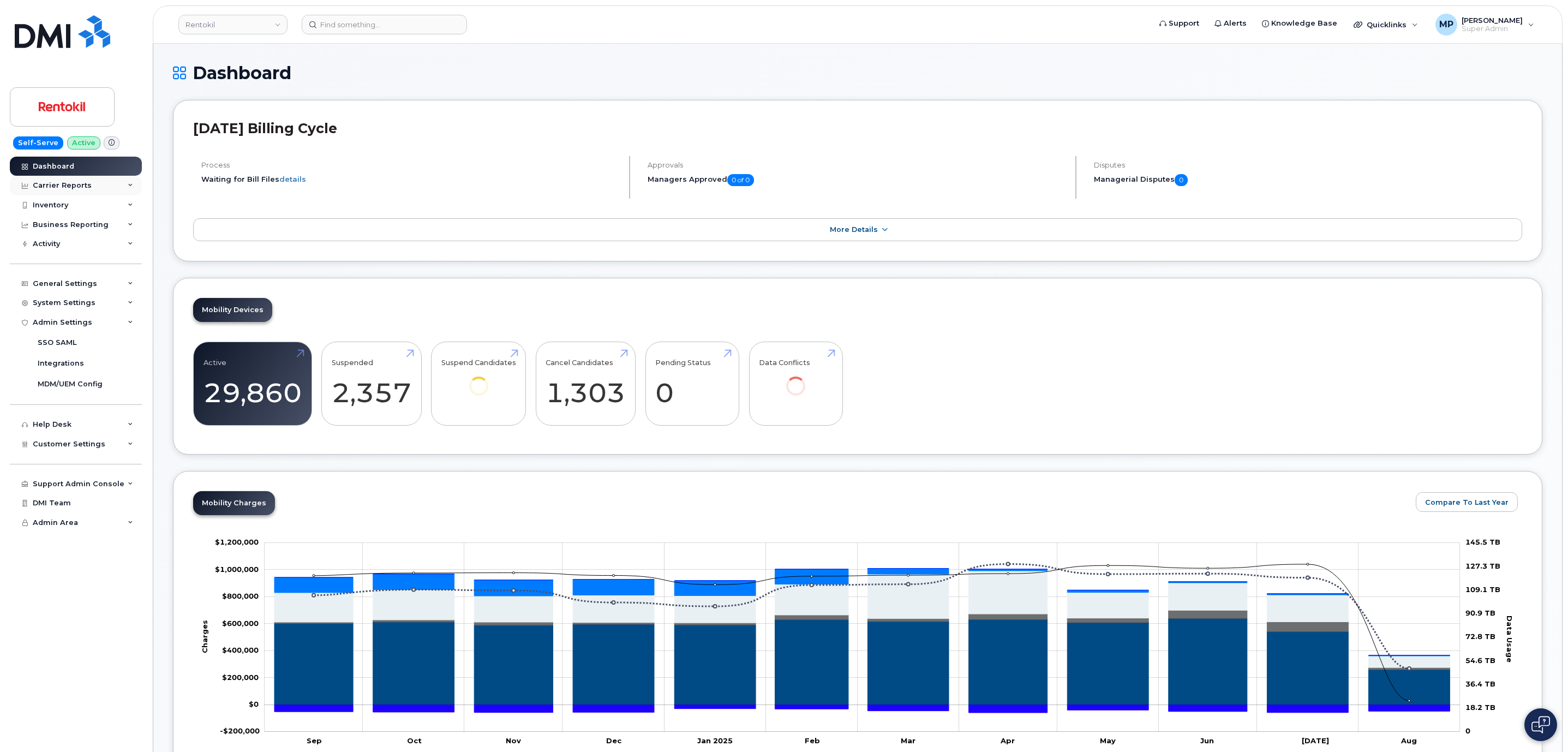
click at [61, 187] on div "Carrier Reports" at bounding box center [62, 185] width 59 height 9
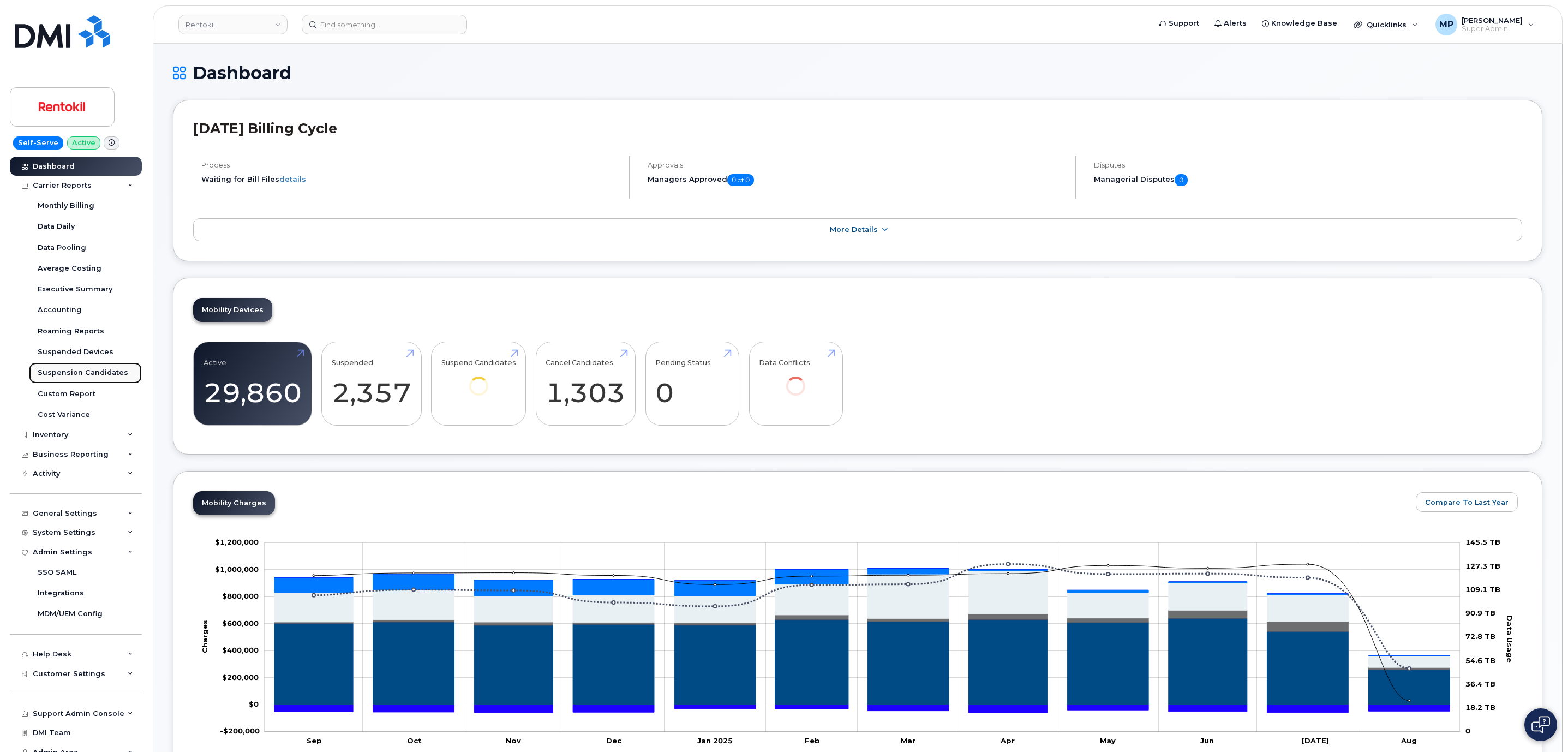
click at [85, 374] on div "Suspension Candidates" at bounding box center [83, 373] width 91 height 10
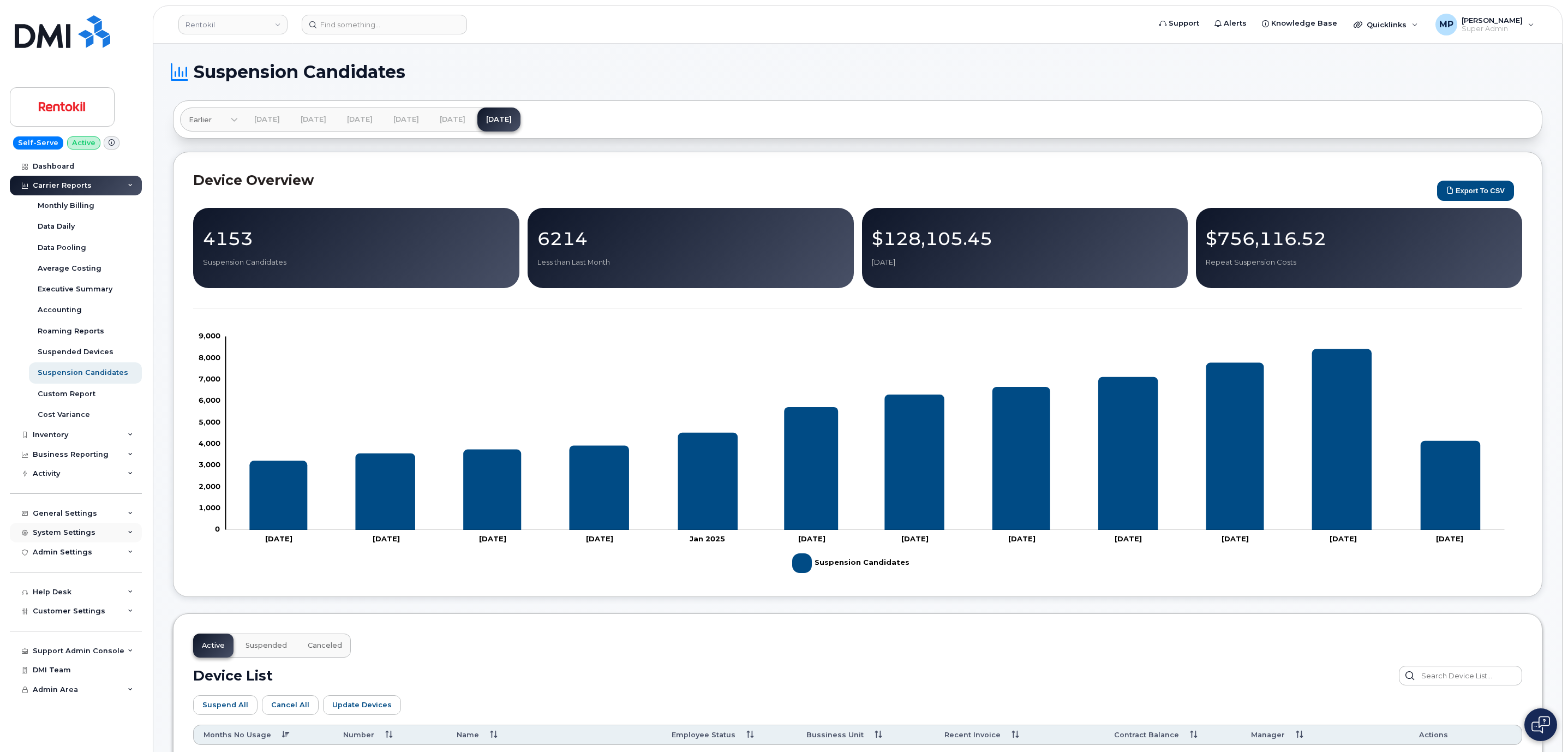
click at [56, 532] on div "System Settings" at bounding box center [64, 532] width 63 height 9
click at [41, 680] on div "Users" at bounding box center [48, 678] width 22 height 10
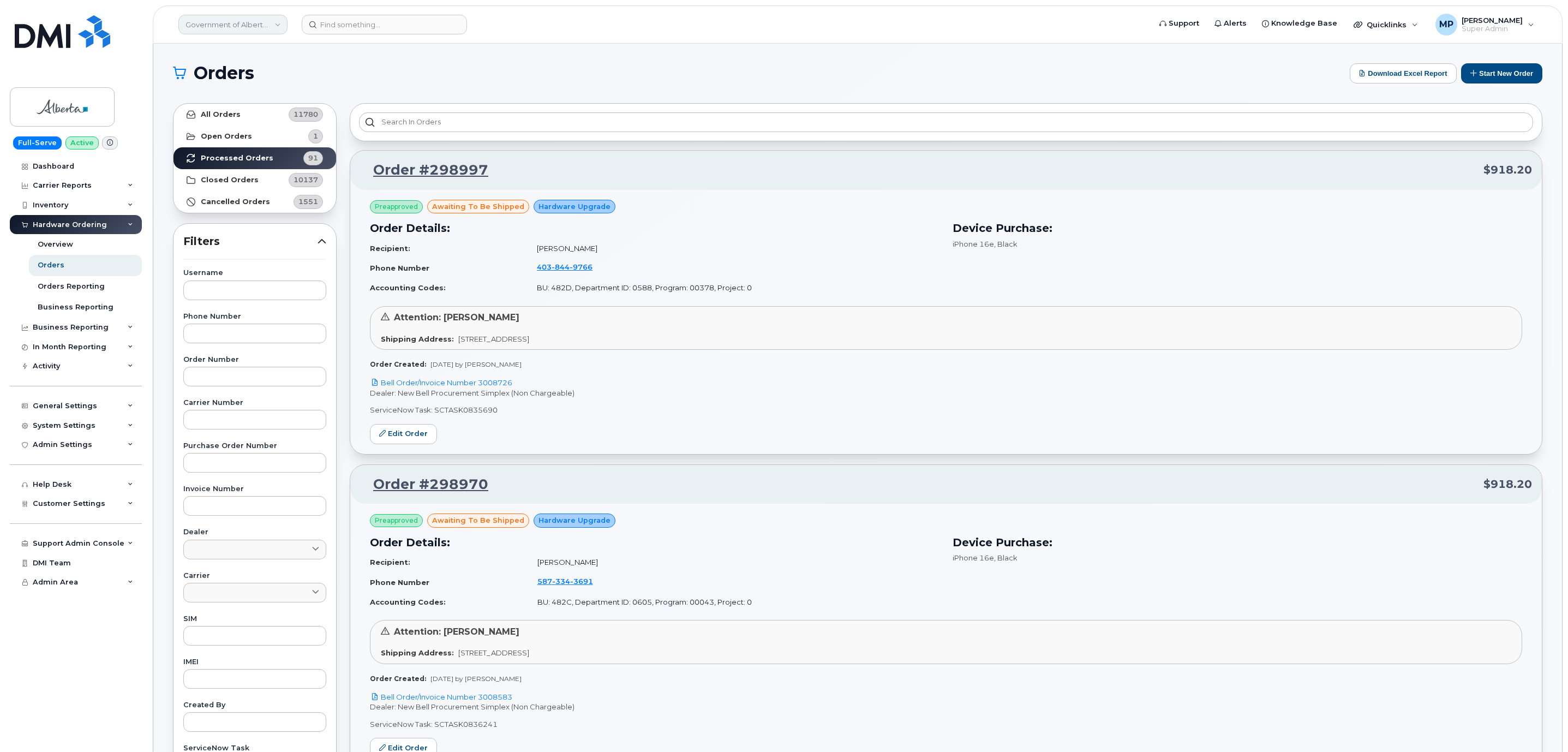
scroll to position [2575, 0]
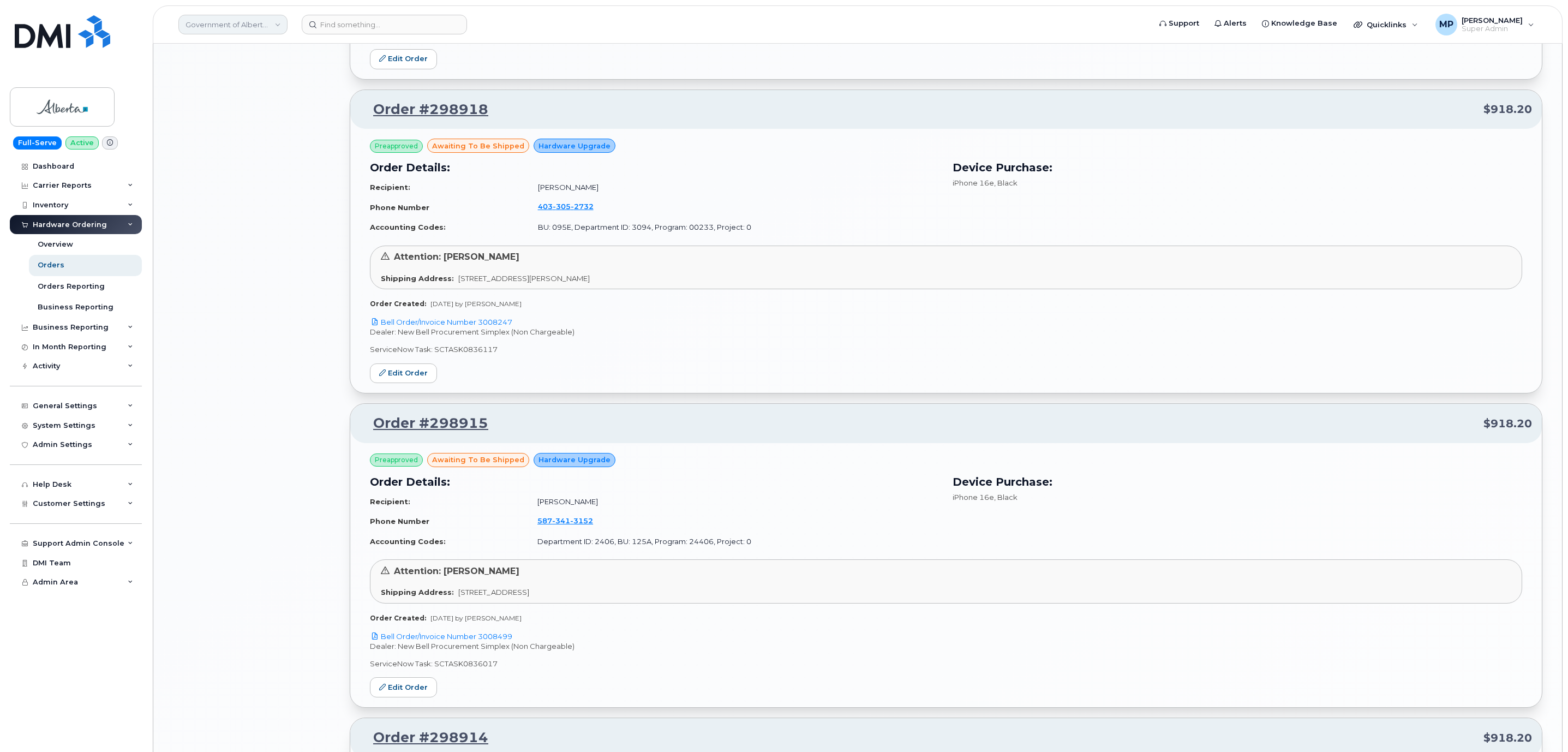
click at [231, 22] on link "Government of Alberta ([GEOGRAPHIC_DATA])" at bounding box center [232, 24] width 109 height 19
type input "demo"
click at [221, 105] on span "Demo Account 1" at bounding box center [219, 103] width 61 height 11
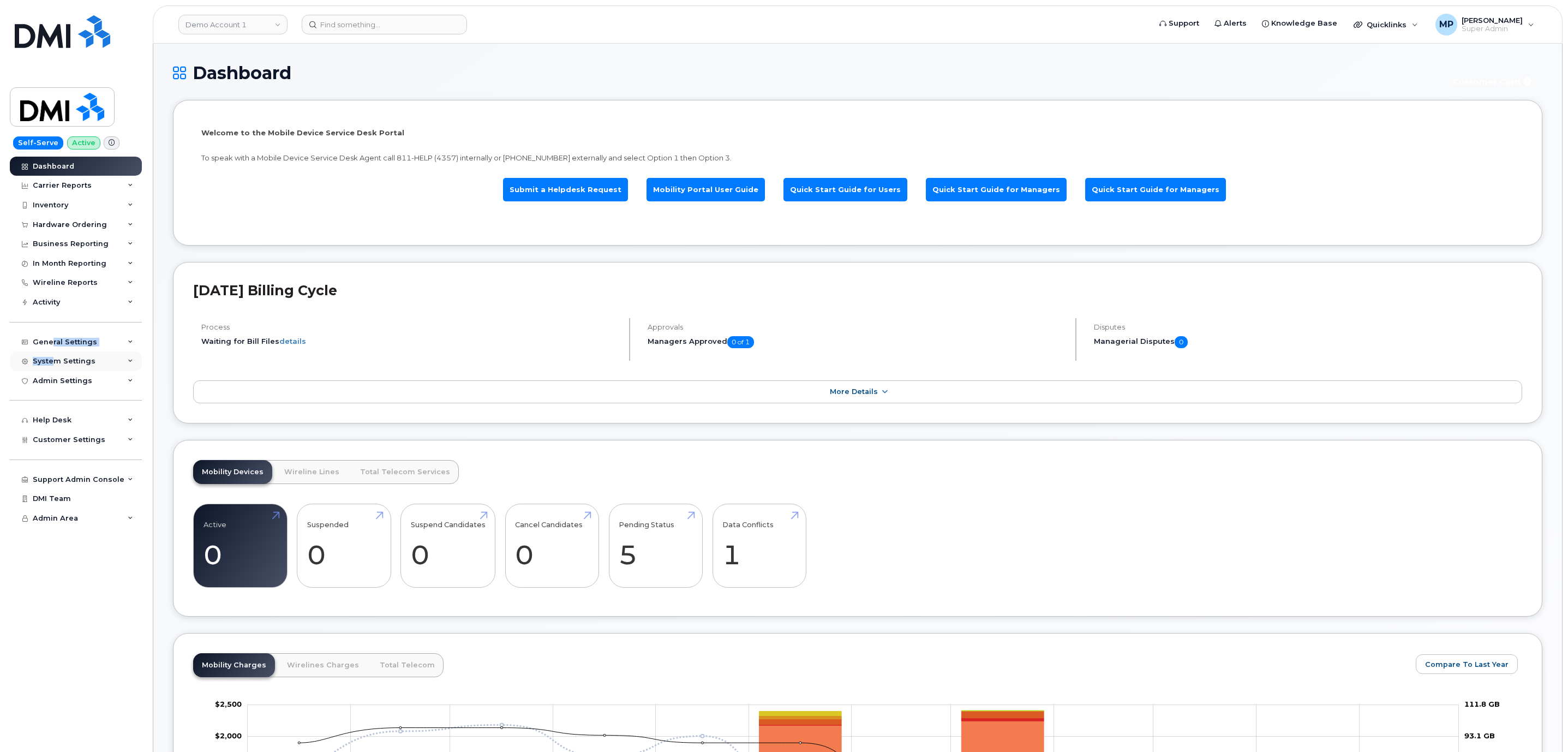
click at [52, 355] on div "Dashboard Carrier Reports Monthly Billing Data Daily Data Pooling Data Behavior…" at bounding box center [76, 455] width 134 height 596
click at [52, 365] on div "System Settings" at bounding box center [64, 361] width 63 height 9
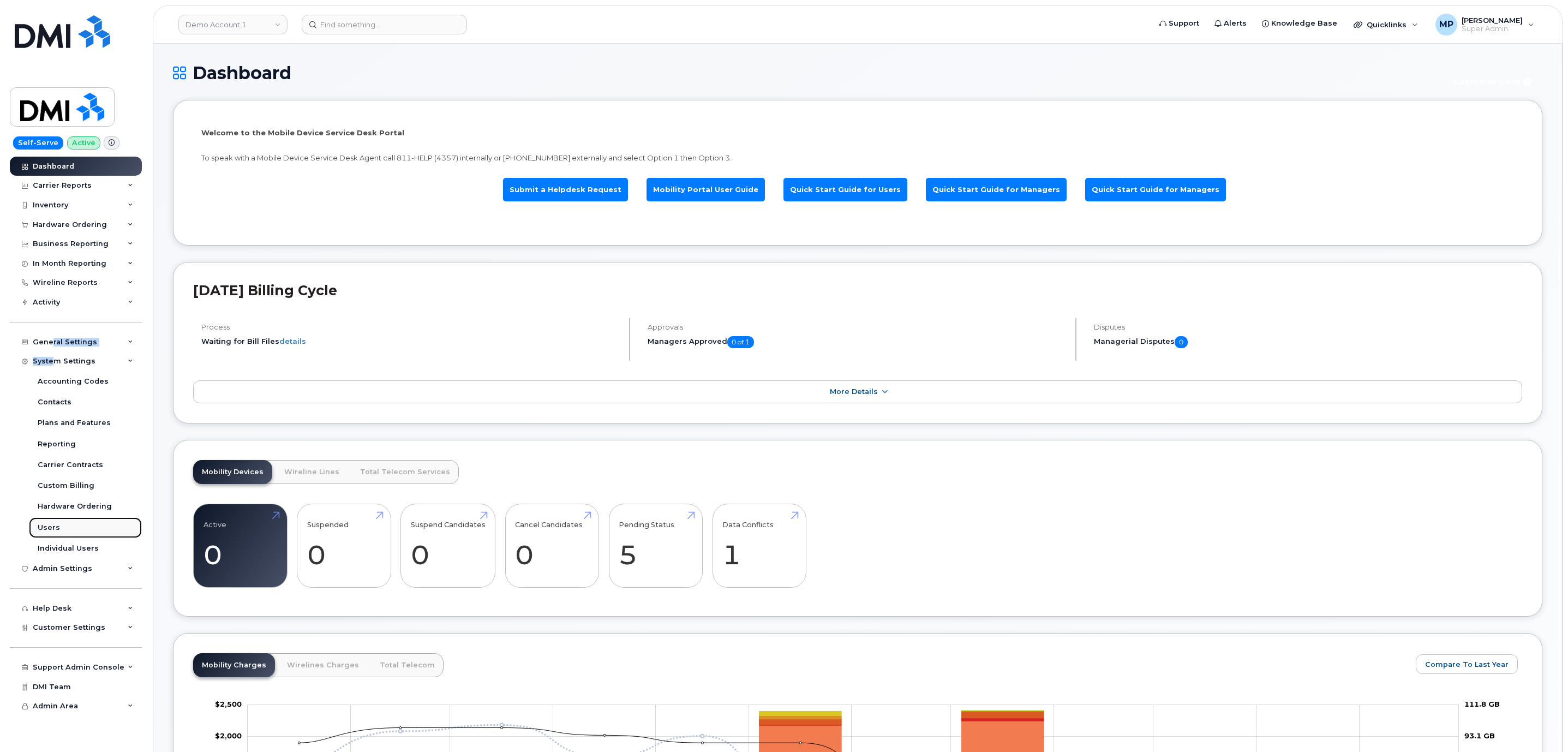
click at [48, 526] on div "Users" at bounding box center [48, 527] width 22 height 10
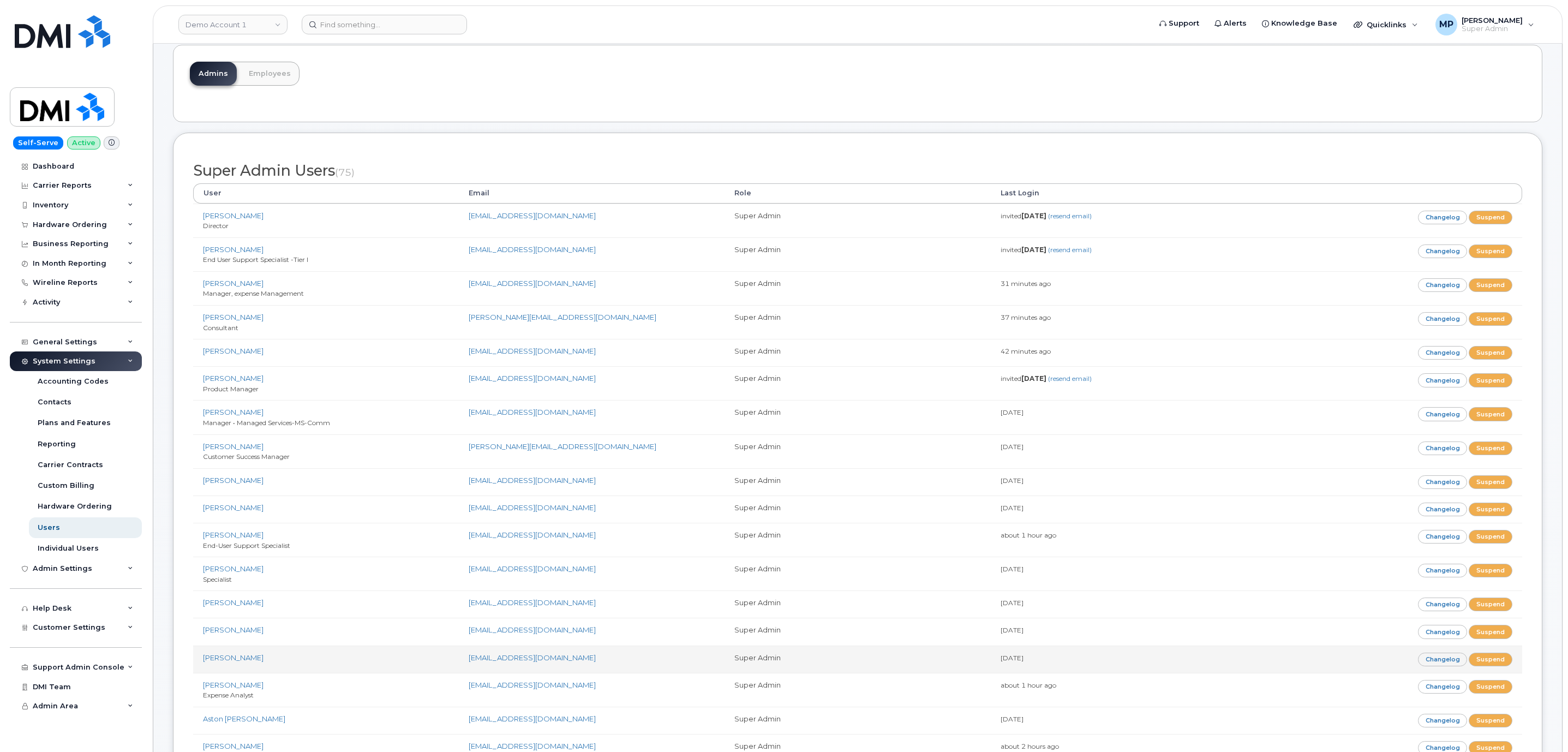
scroll to position [82, 0]
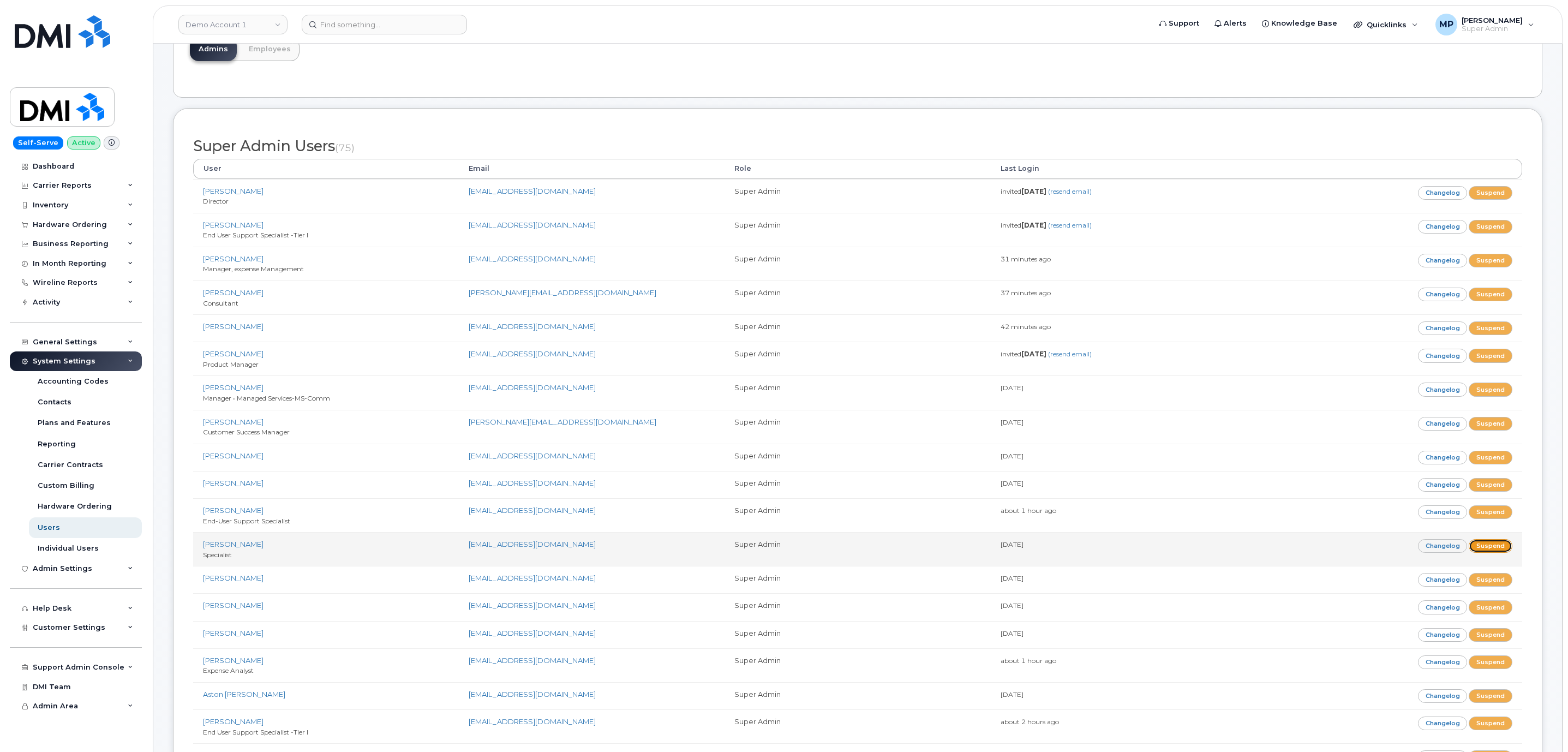
click at [1485, 551] on link "Suspend" at bounding box center [1490, 546] width 44 height 14
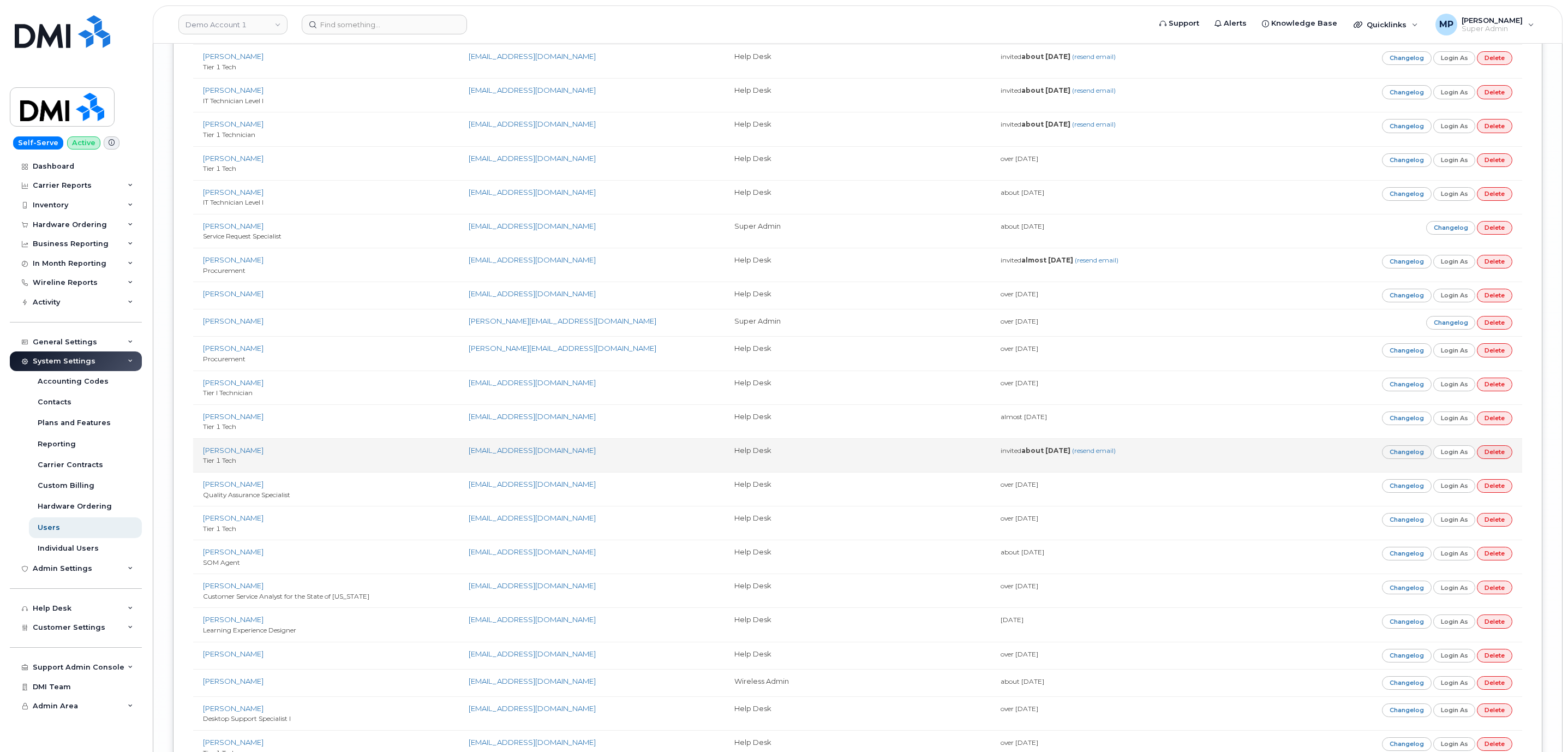
scroll to position [7288, 0]
